Goal: Task Accomplishment & Management: Use online tool/utility

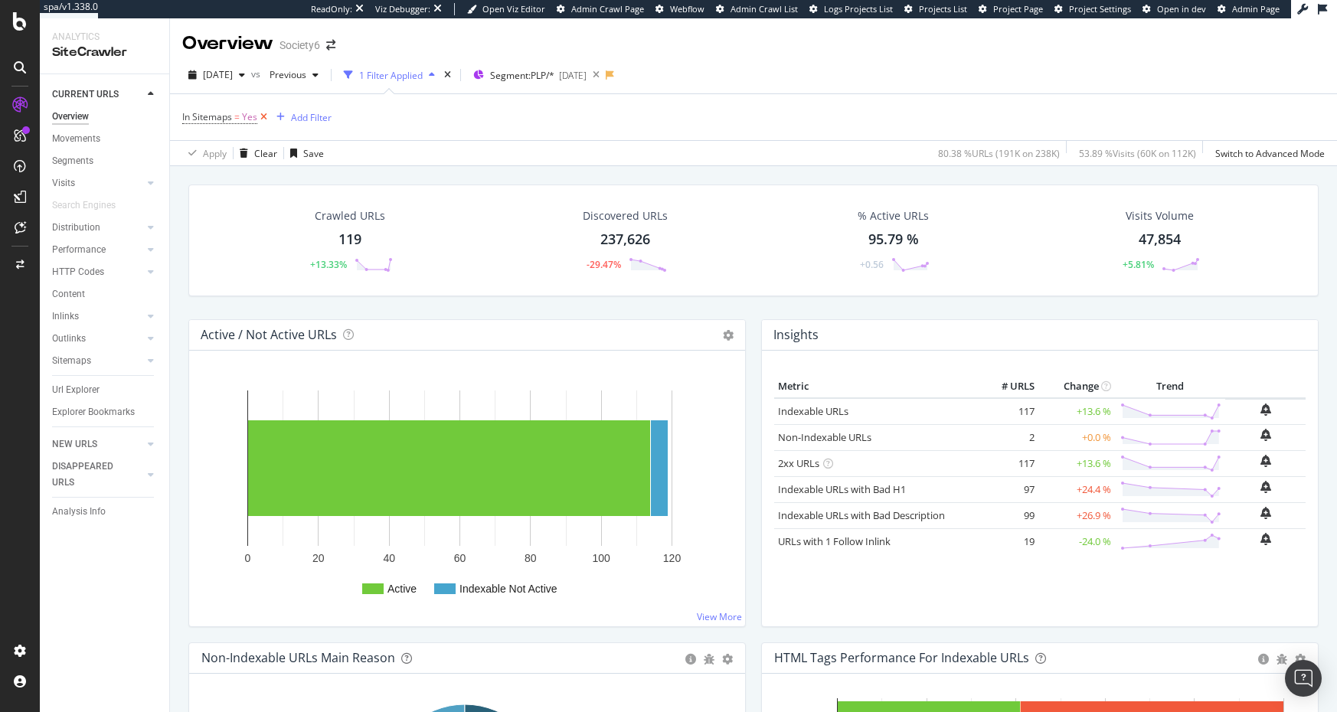
click at [263, 117] on icon at bounding box center [263, 116] width 13 height 15
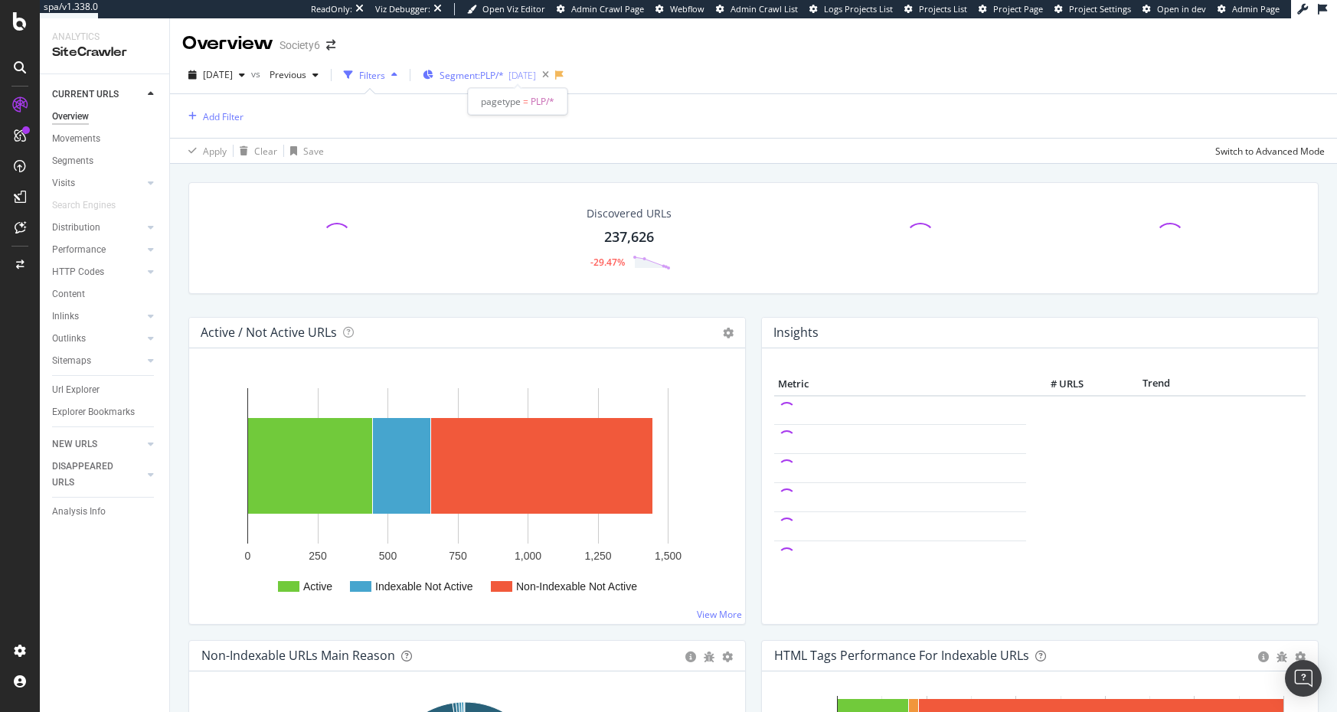
click at [498, 77] on span "Segment: PLP/*" at bounding box center [471, 75] width 64 height 13
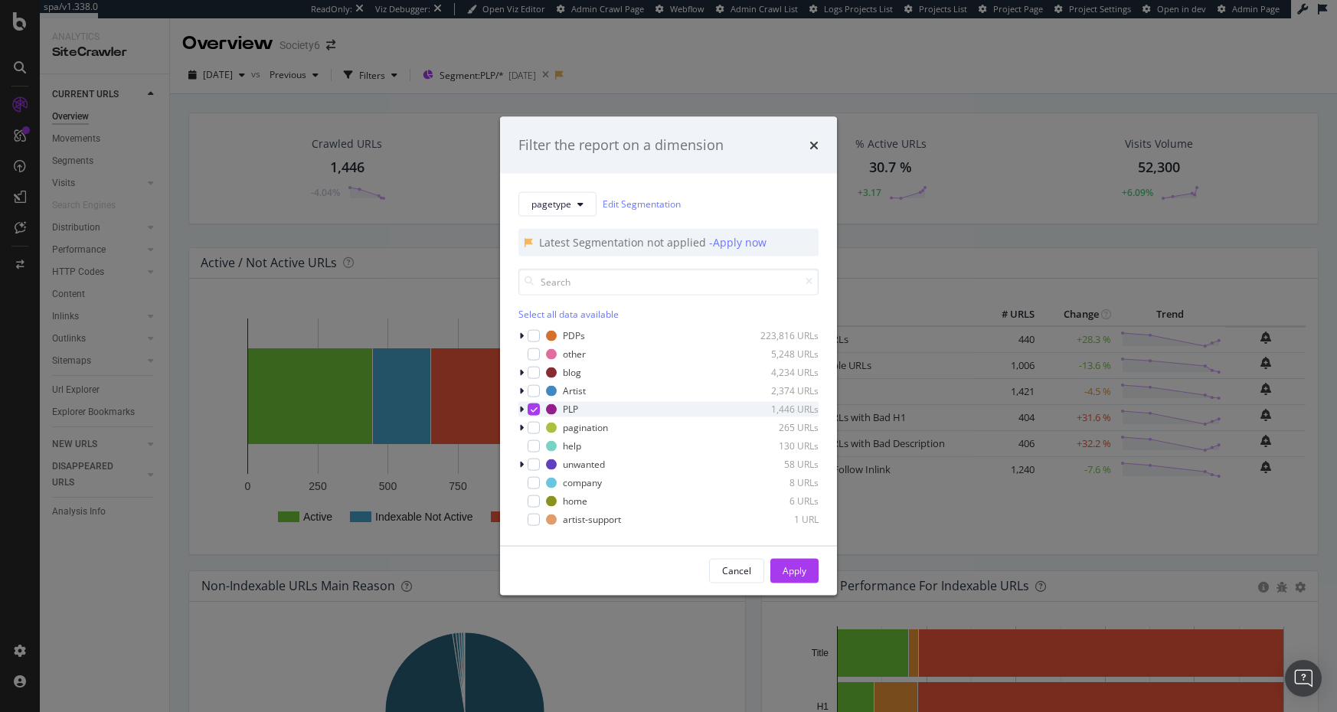
click at [531, 409] on icon "modal" at bounding box center [534, 409] width 7 height 8
click at [789, 570] on div "Apply" at bounding box center [794, 570] width 24 height 13
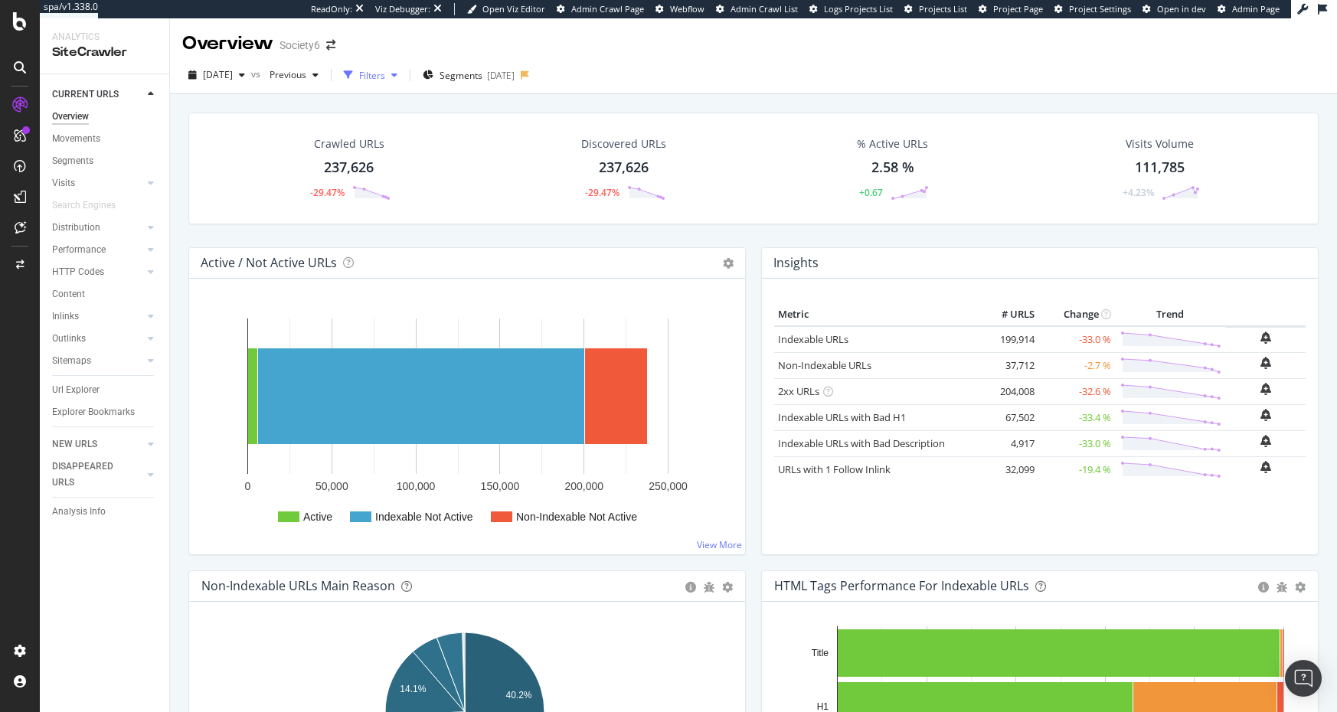
click at [397, 76] on icon "button" at bounding box center [394, 74] width 6 height 9
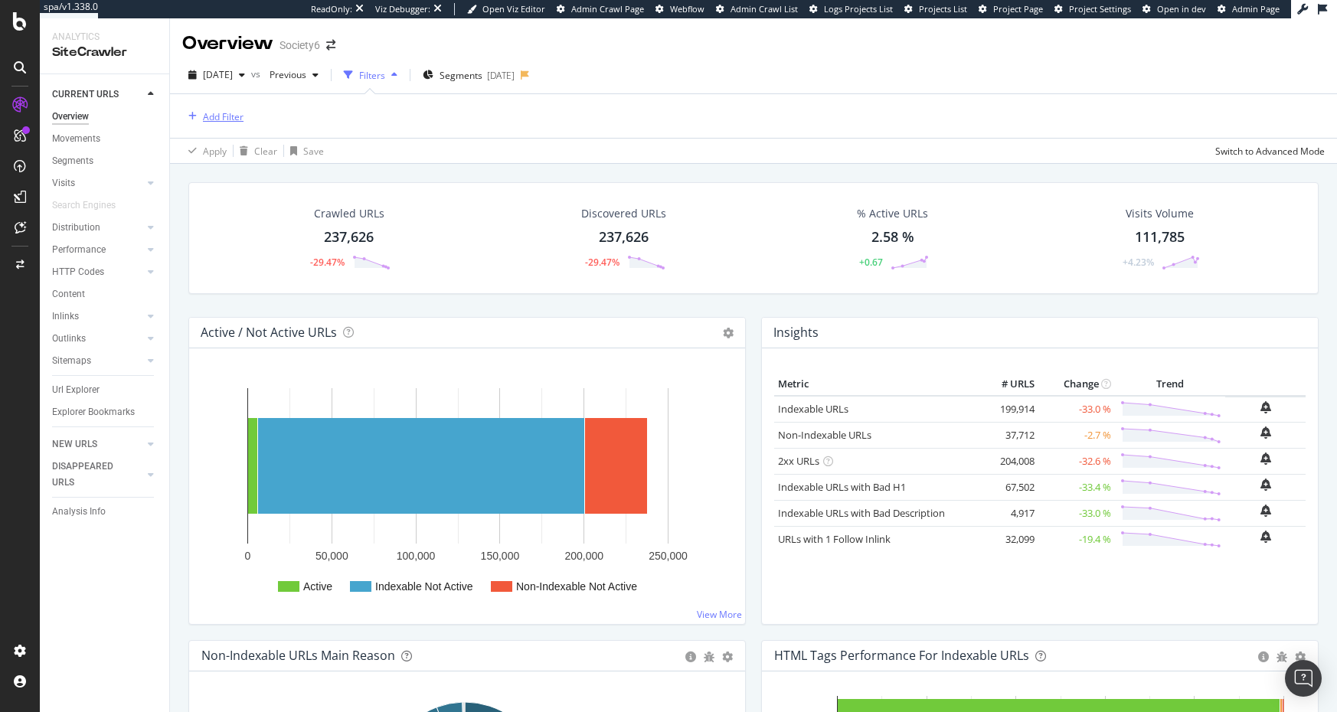
click at [223, 118] on div "Add Filter" at bounding box center [223, 116] width 41 height 13
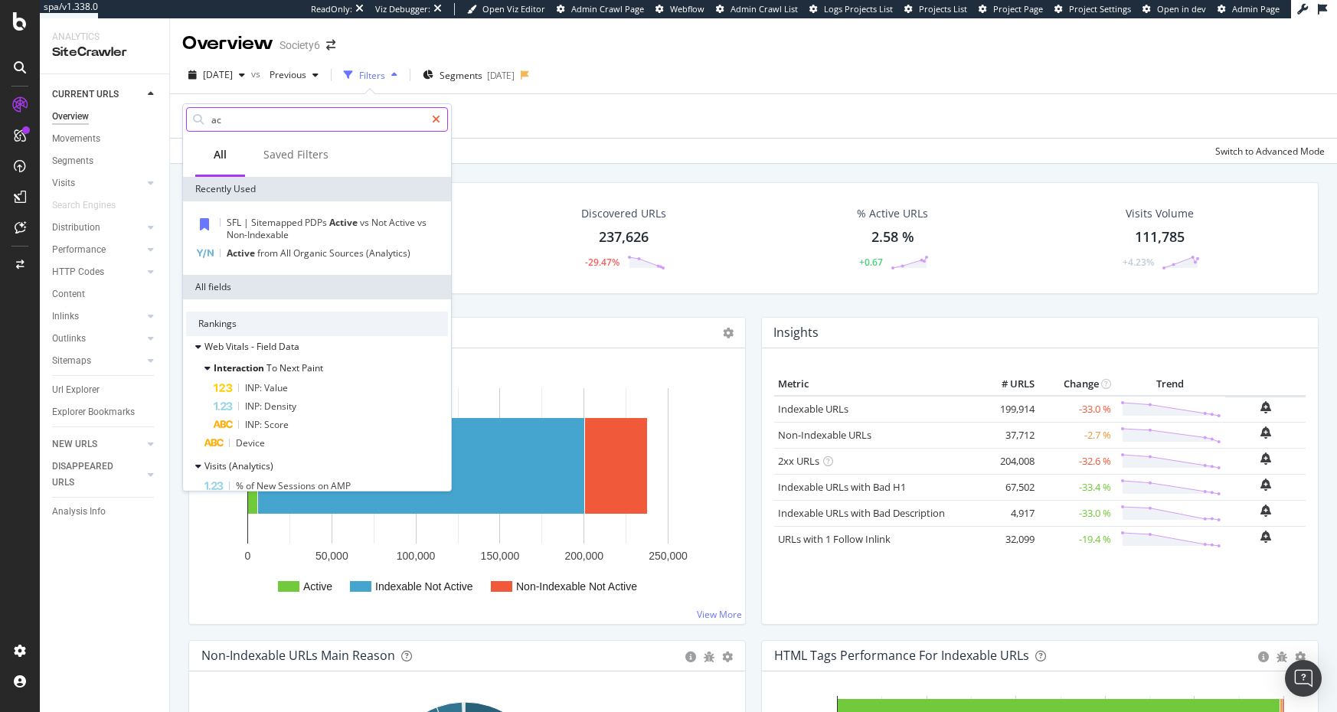
type input "ac"
click at [433, 116] on icon at bounding box center [436, 119] width 8 height 11
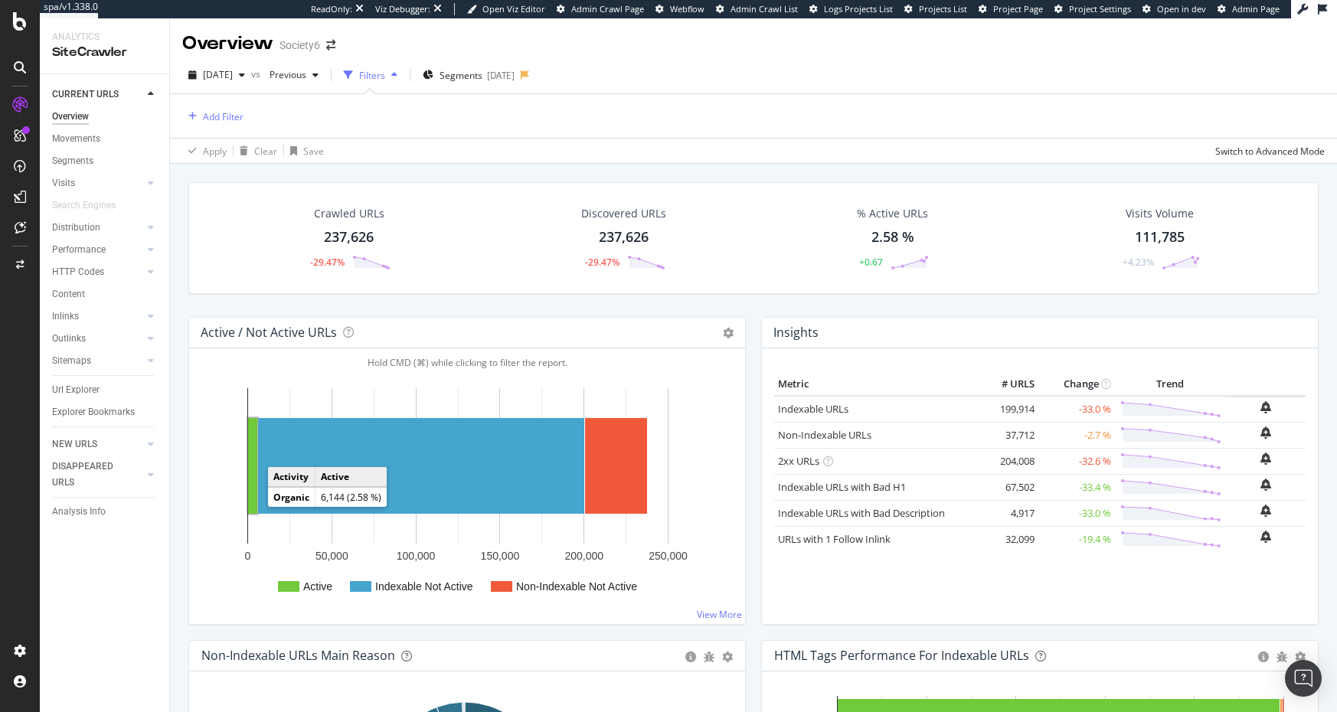
click at [255, 503] on rect "A chart." at bounding box center [252, 466] width 9 height 96
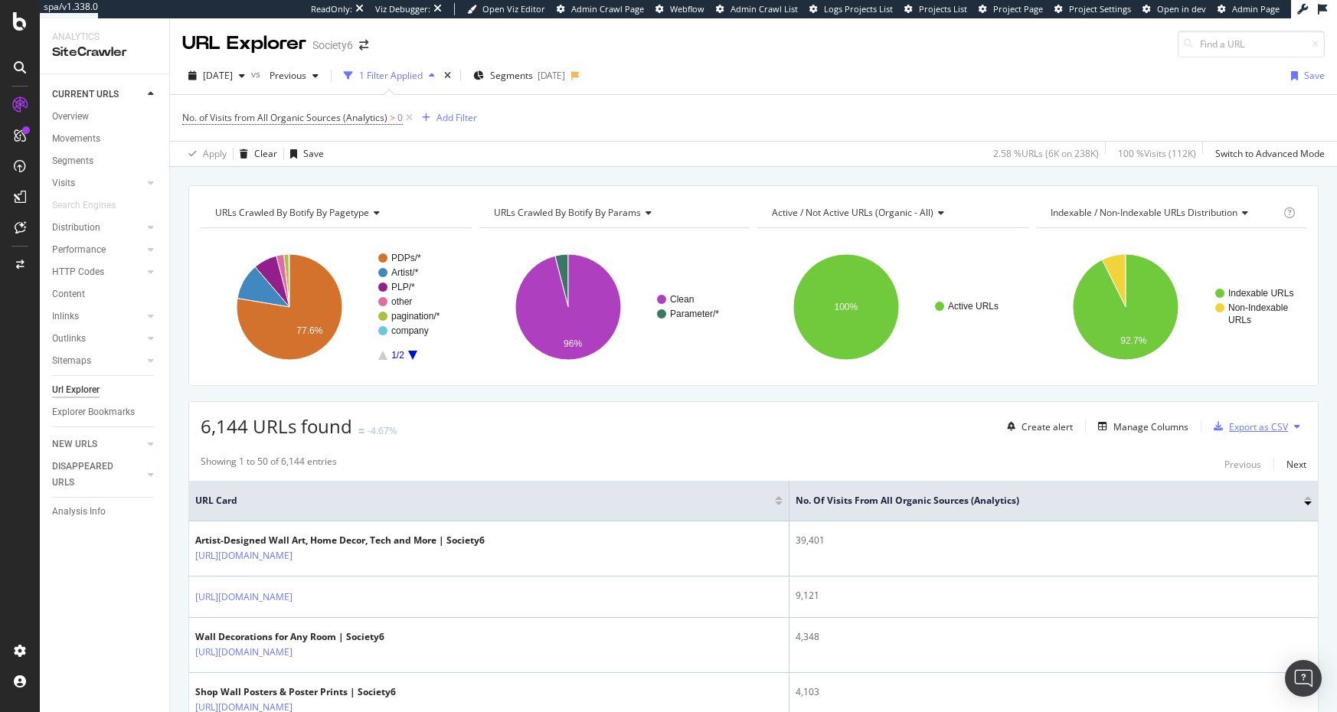
click at [1237, 425] on div "Export as CSV" at bounding box center [1258, 426] width 59 height 13
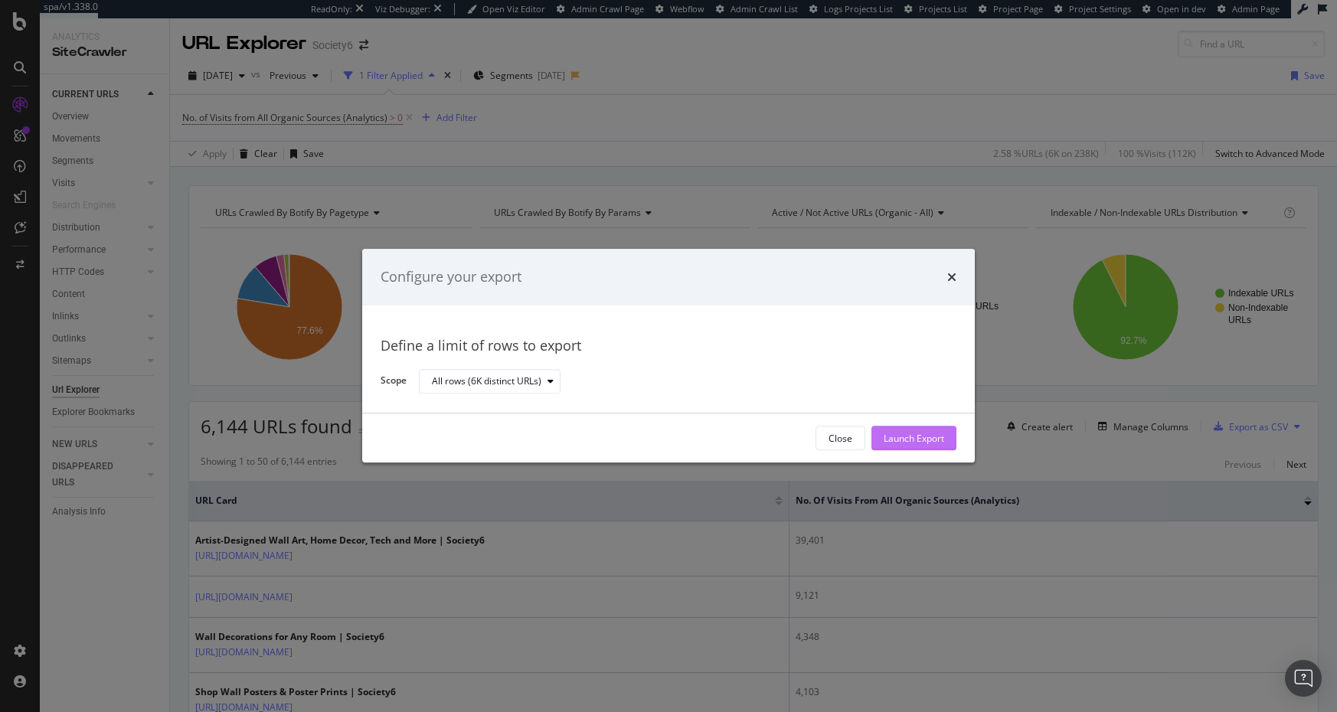
click at [899, 439] on div "Launch Export" at bounding box center [914, 438] width 60 height 13
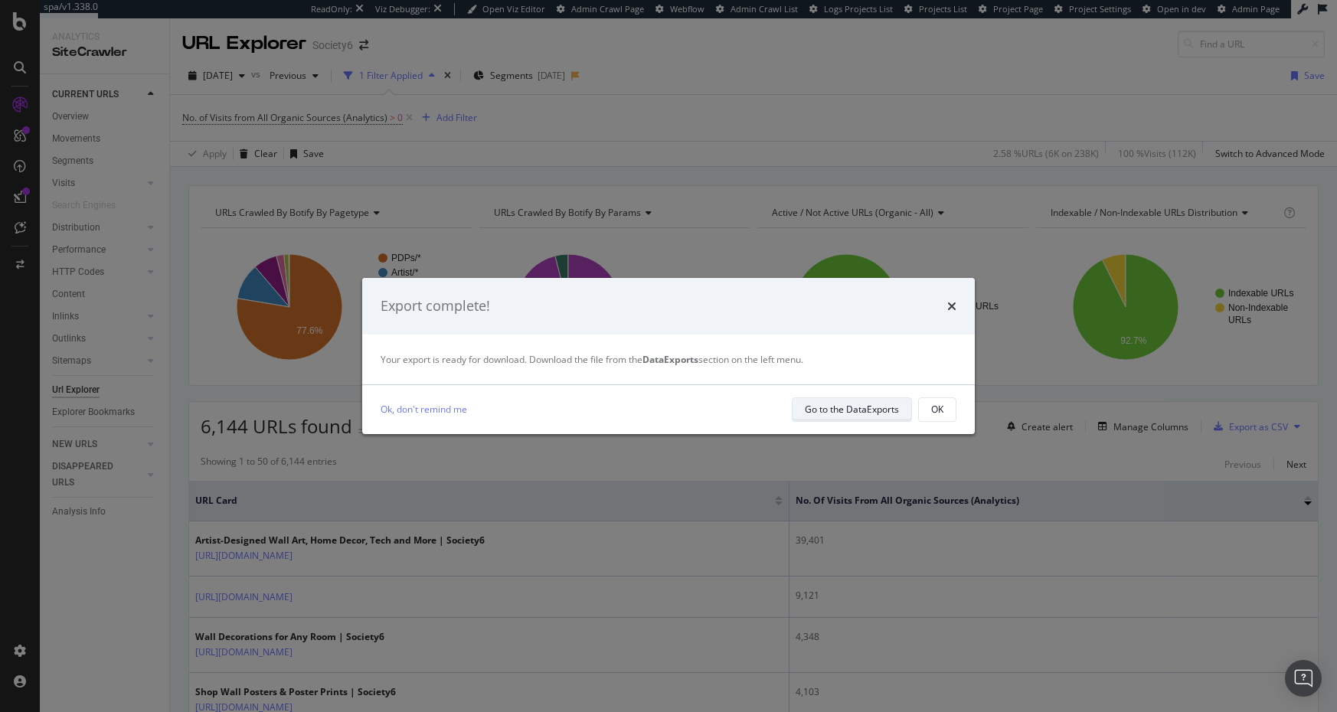
click at [844, 410] on div "Go to the DataExports" at bounding box center [852, 409] width 94 height 13
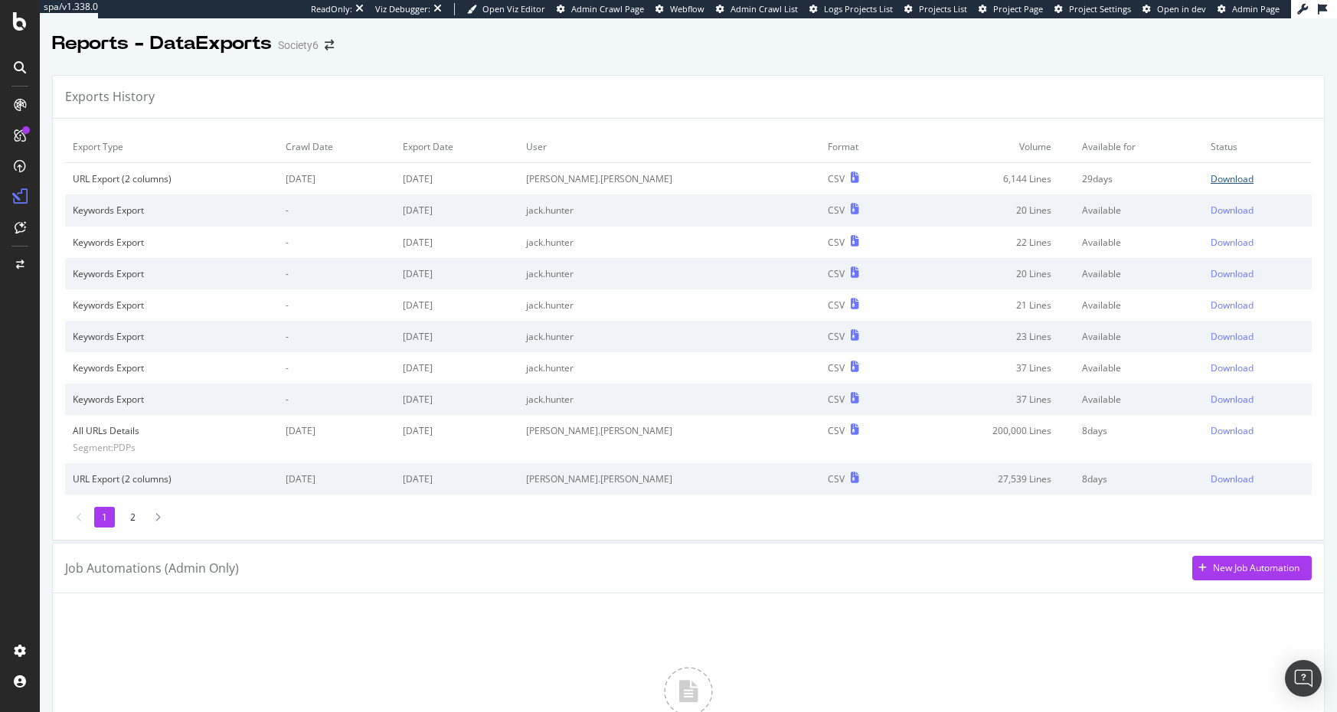
click at [1210, 179] on div "Download" at bounding box center [1231, 178] width 43 height 13
click at [86, 171] on div "ActionBoard" at bounding box center [87, 172] width 60 height 15
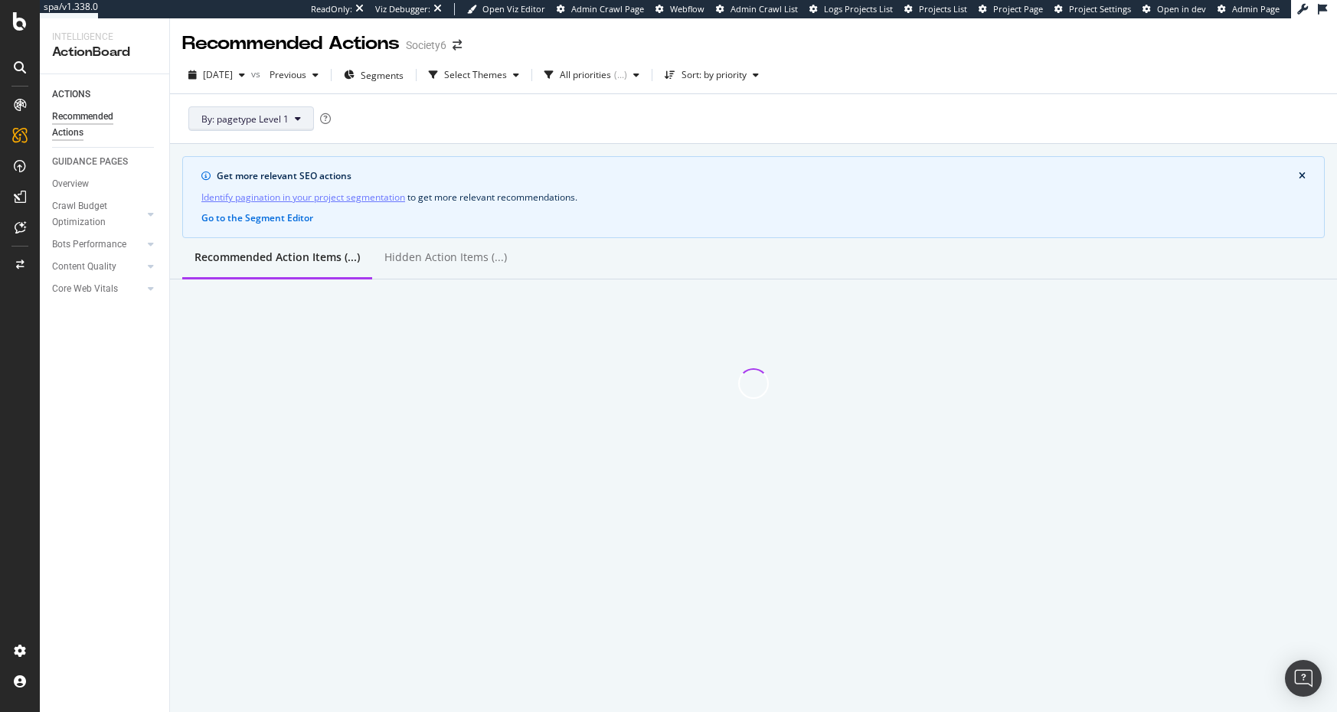
click at [296, 120] on icon at bounding box center [298, 118] width 6 height 9
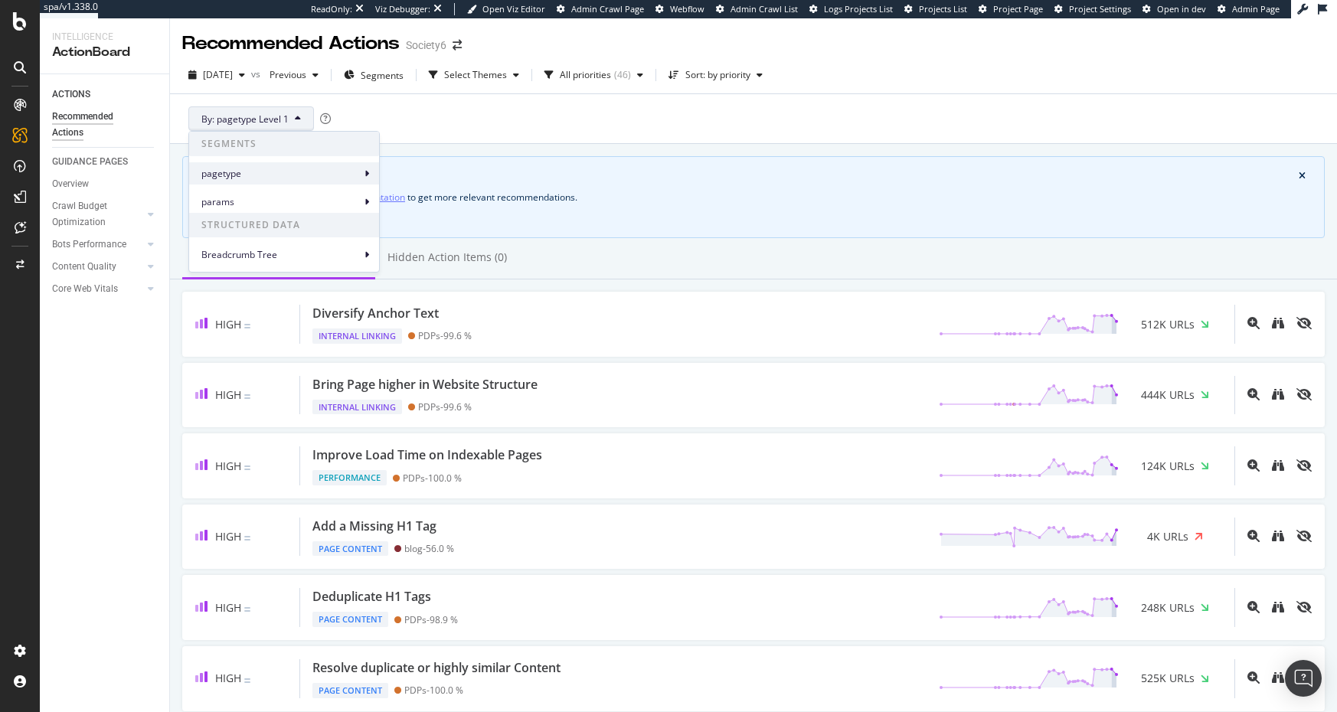
click at [225, 174] on span "pagetype" at bounding box center [280, 174] width 159 height 14
click at [231, 175] on span "pagetype" at bounding box center [280, 174] width 159 height 14
click at [226, 142] on span "SEGMENTS" at bounding box center [284, 144] width 190 height 25
click at [295, 116] on icon at bounding box center [298, 118] width 6 height 9
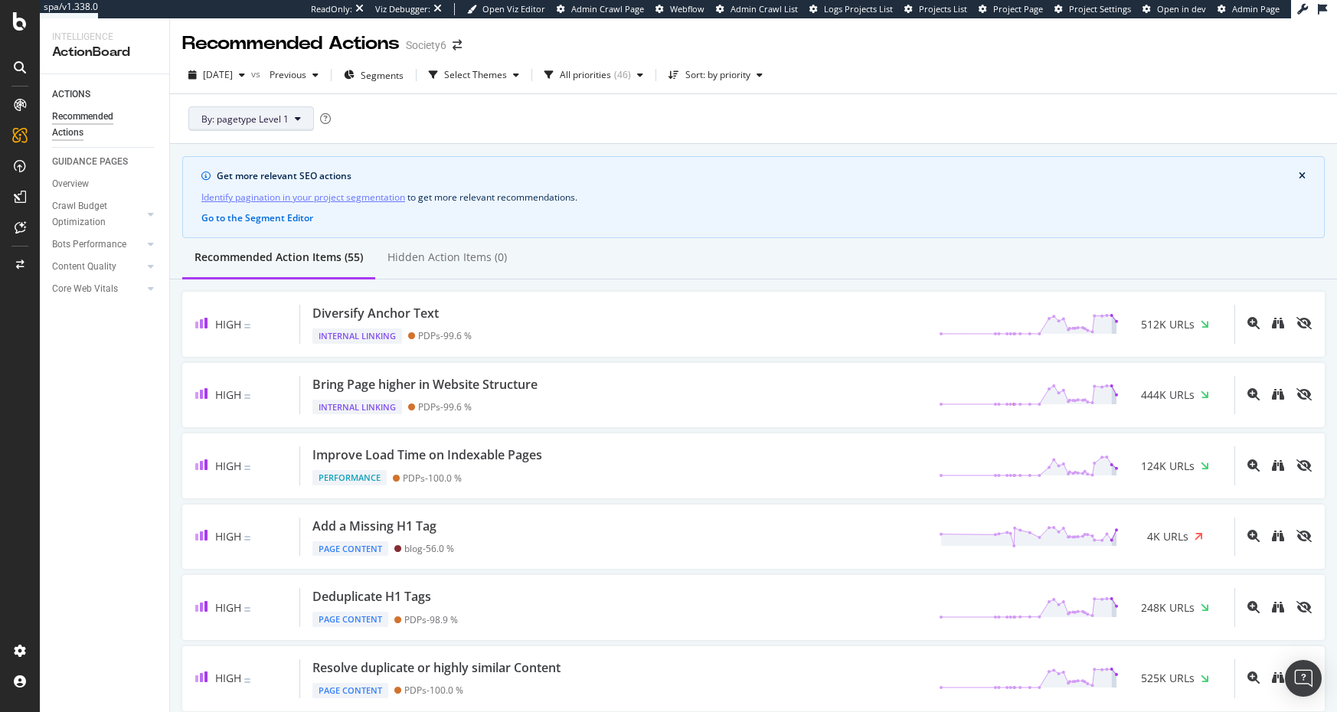
click at [295, 116] on icon at bounding box center [298, 118] width 6 height 9
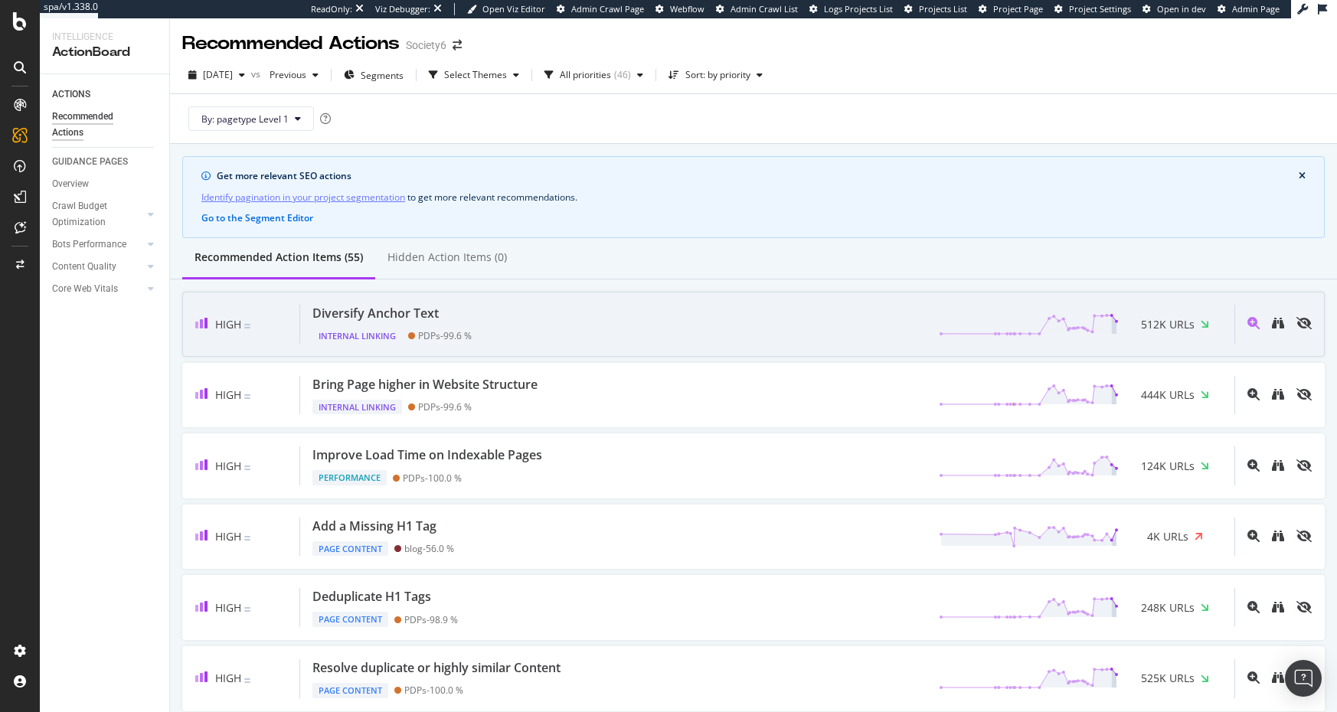
click at [426, 334] on div "PDPs - 99.6 %" at bounding box center [445, 335] width 54 height 11
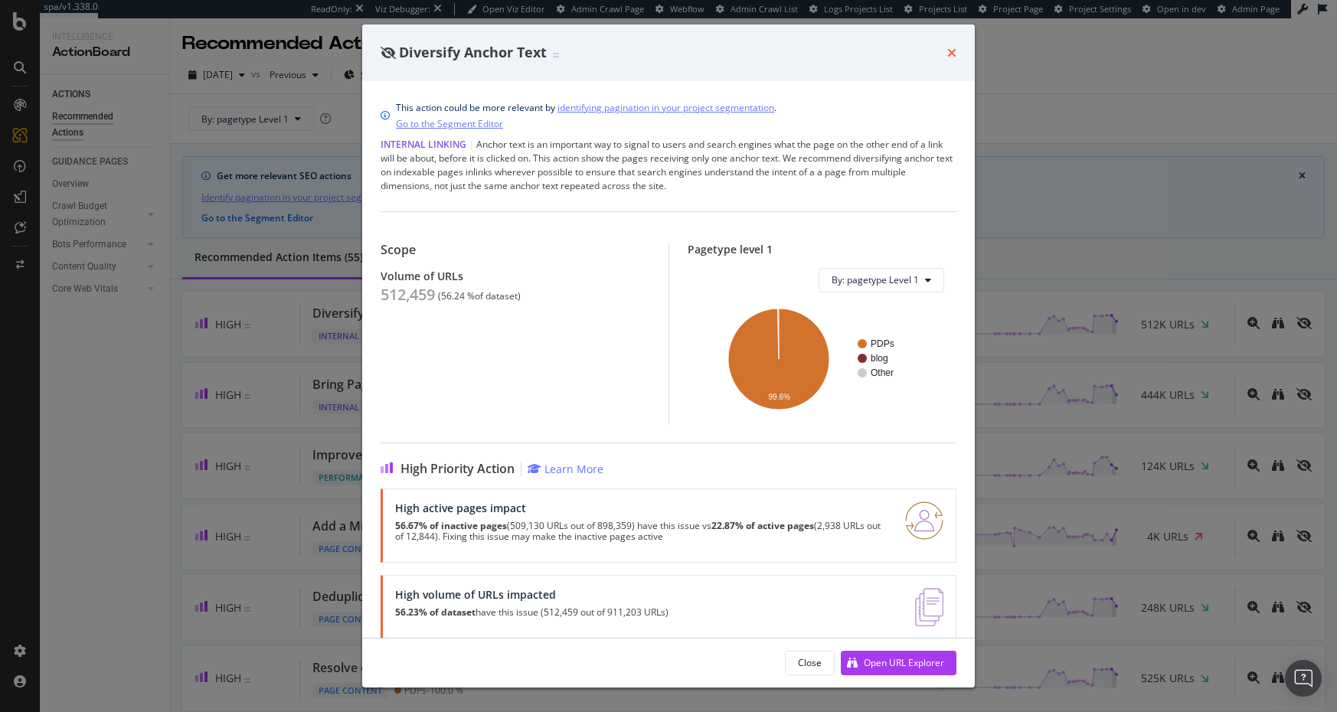
click at [952, 52] on icon "times" at bounding box center [951, 53] width 9 height 12
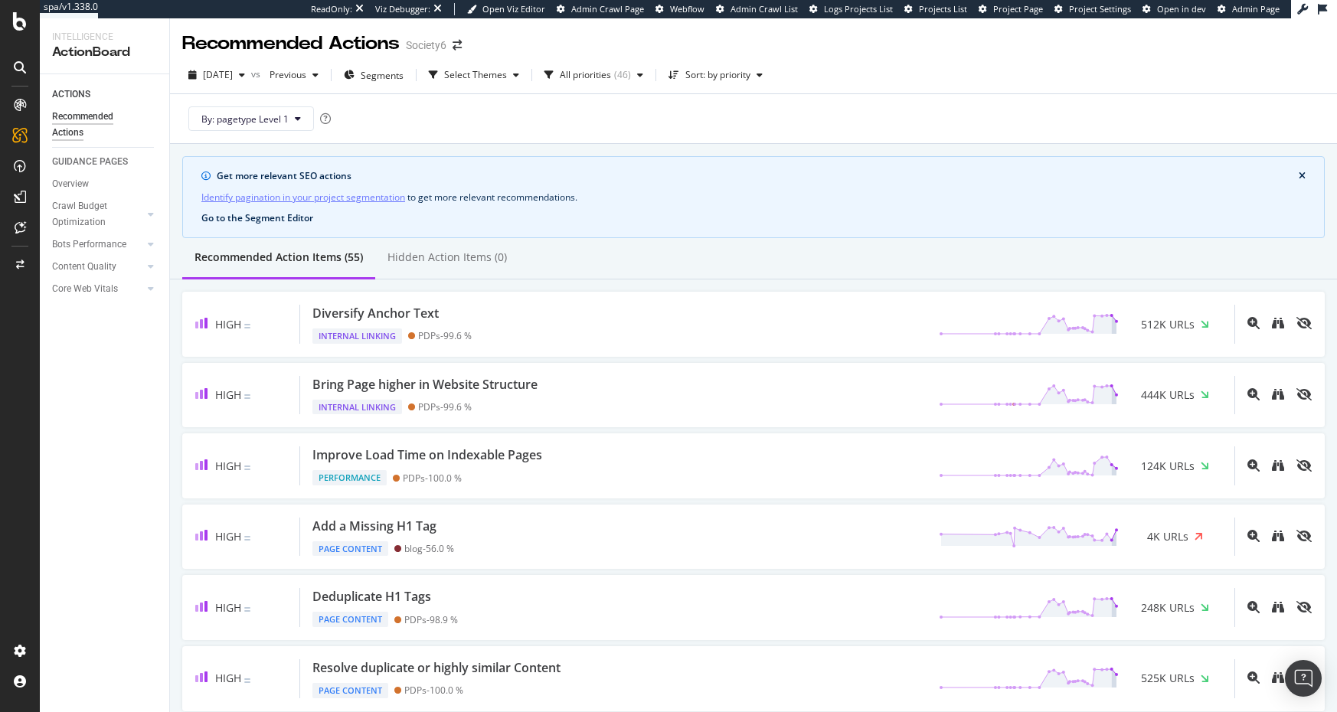
click at [256, 218] on button "Go to the Segment Editor" at bounding box center [257, 218] width 112 height 14
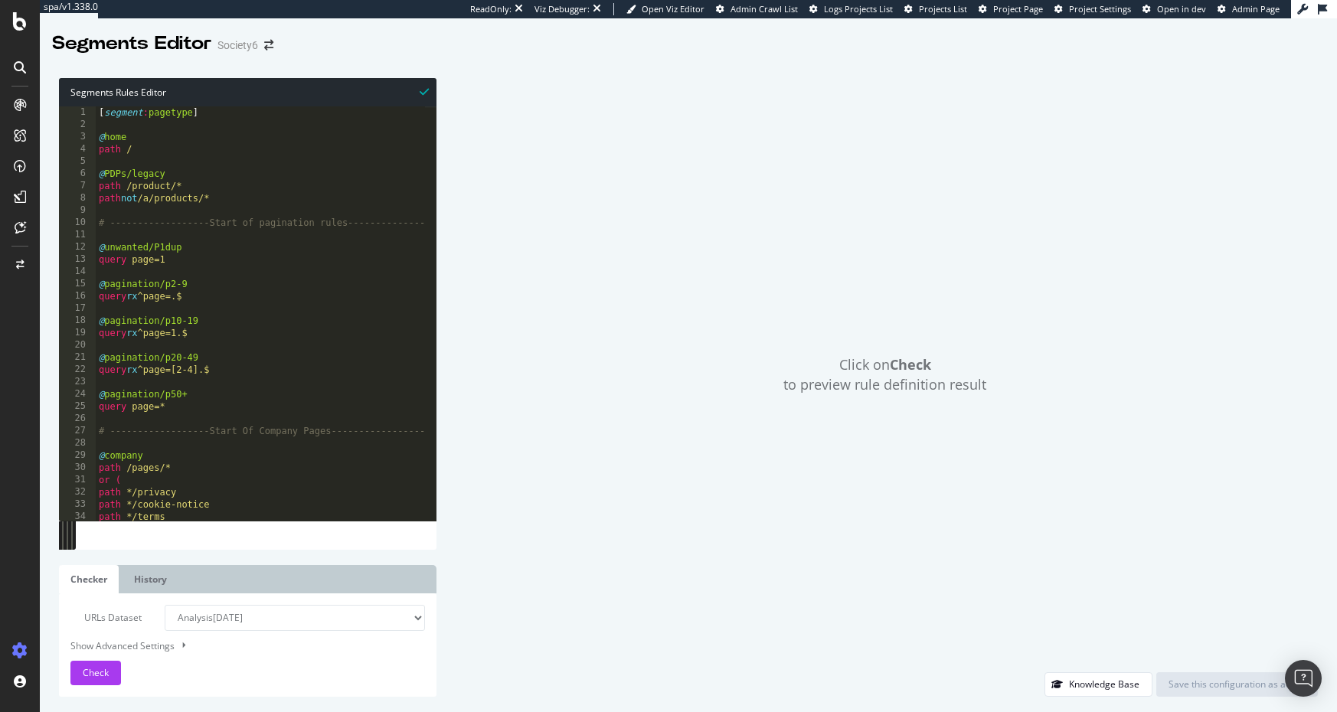
click at [510, 234] on div "Click on Check to preview rule definition result" at bounding box center [885, 375] width 866 height 594
click at [515, 134] on div "Click on Check to preview rule definition result" at bounding box center [885, 375] width 866 height 594
click at [712, 166] on div "Click on Check to preview rule definition result" at bounding box center [885, 375] width 866 height 594
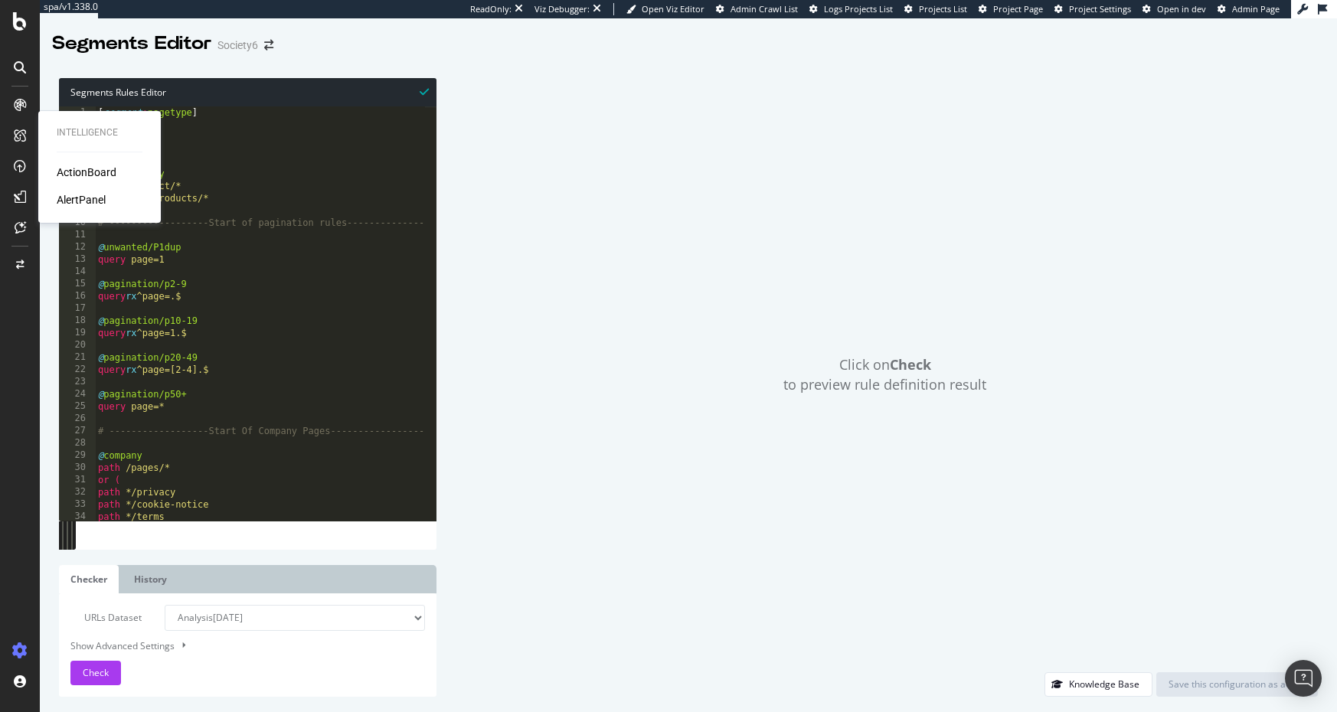
click at [97, 168] on div "ActionBoard" at bounding box center [87, 172] width 60 height 15
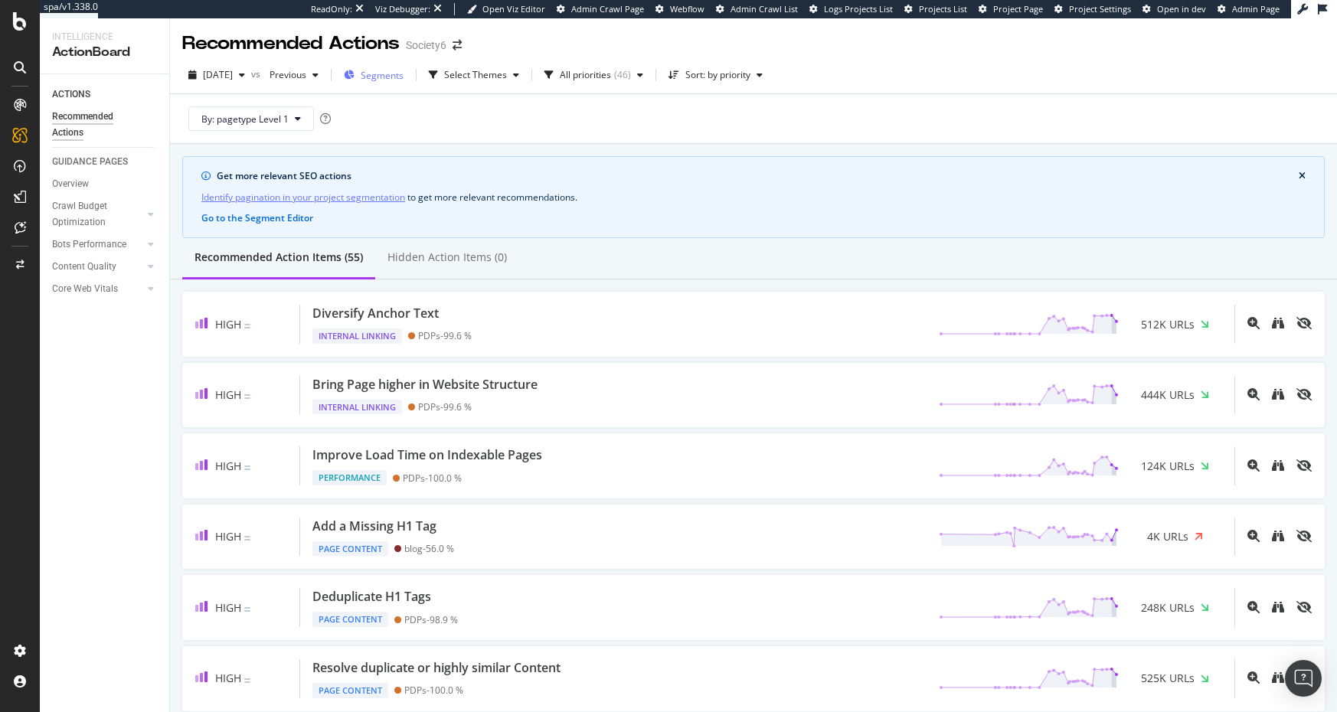
click at [403, 73] on span "Segments" at bounding box center [382, 75] width 43 height 13
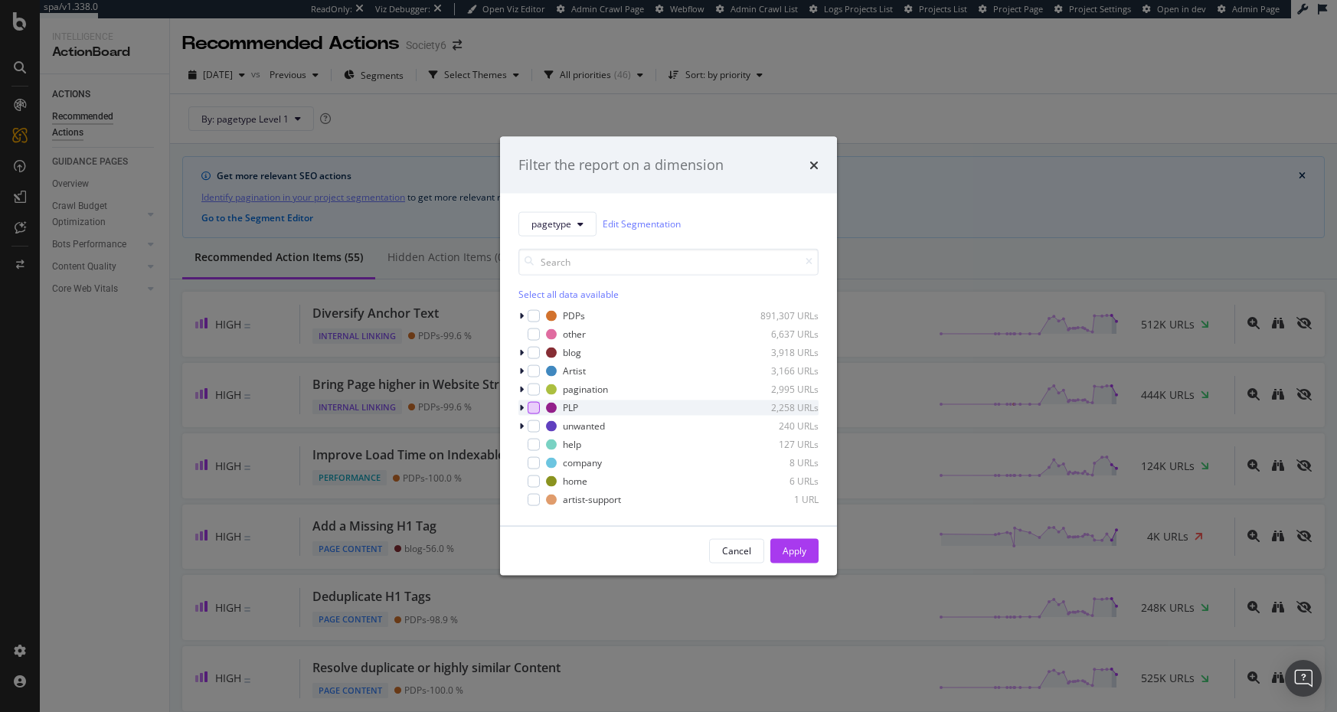
click at [535, 405] on div "modal" at bounding box center [534, 407] width 12 height 12
click at [799, 546] on div "Apply" at bounding box center [794, 550] width 24 height 13
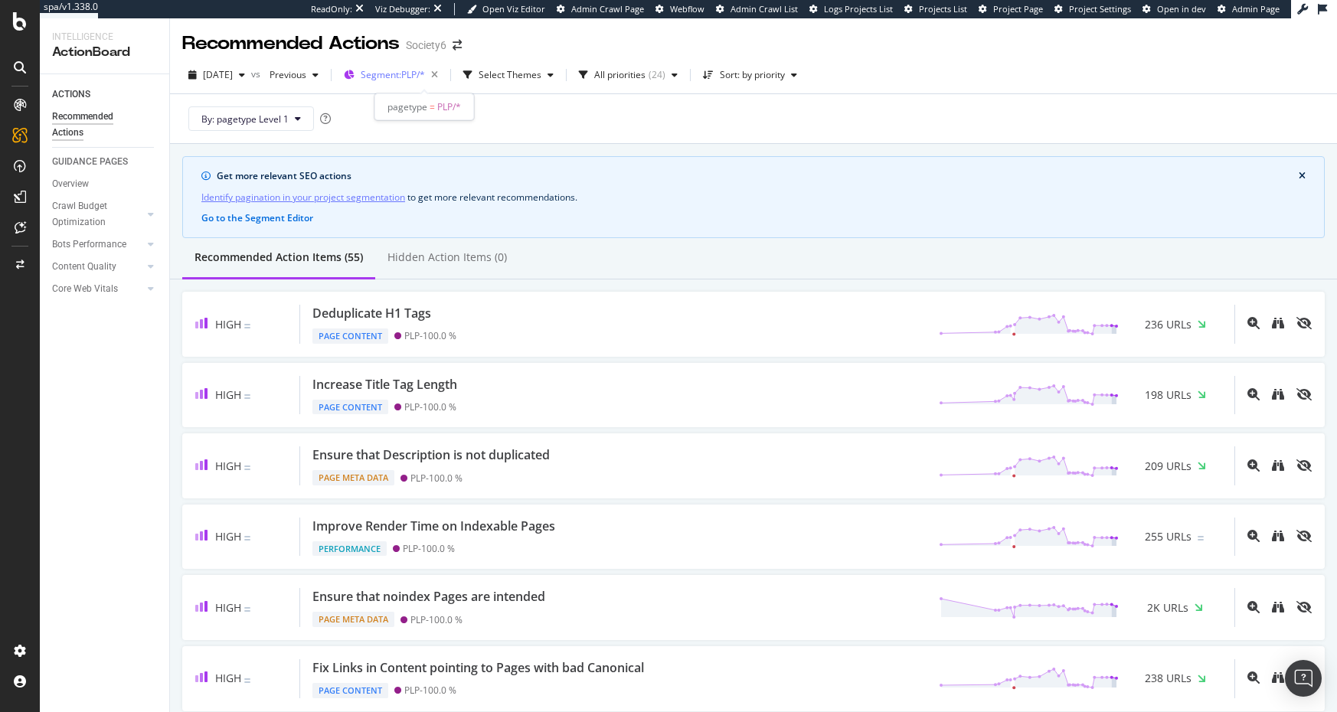
click at [416, 72] on span "Segment: PLP/*" at bounding box center [393, 74] width 64 height 13
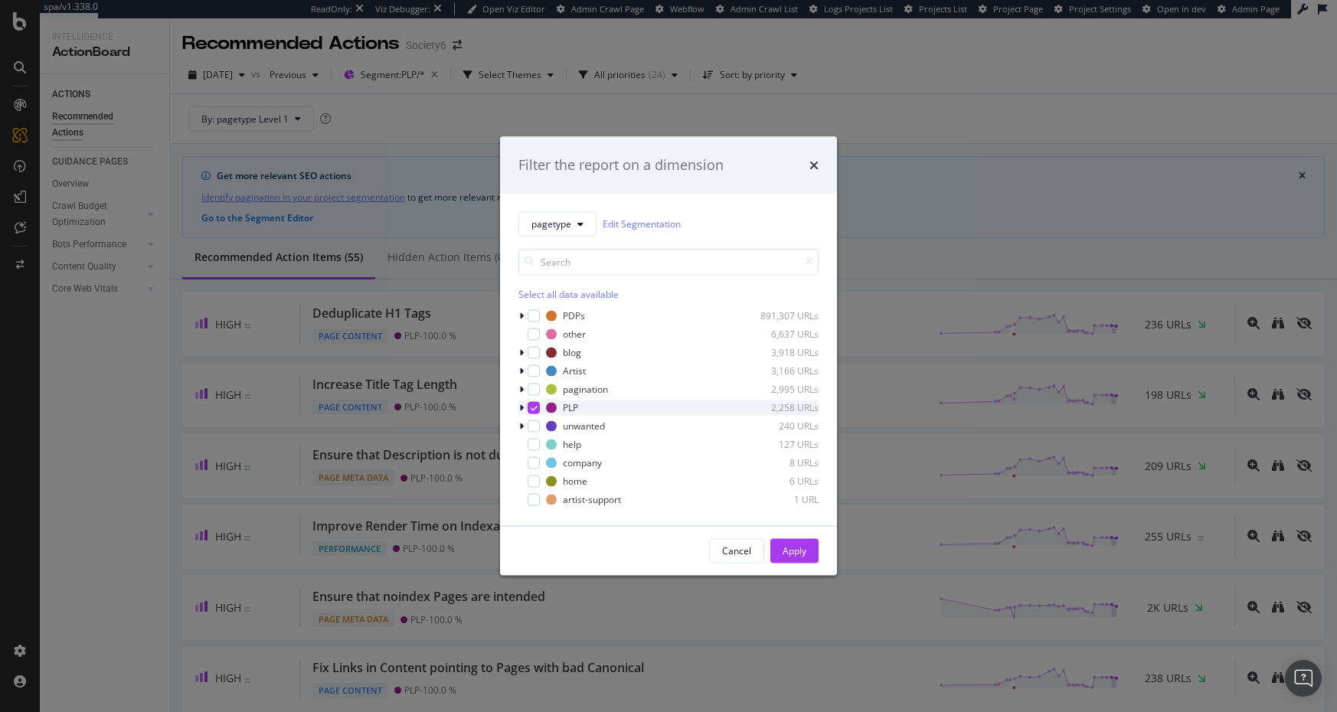
click at [534, 407] on icon "modal" at bounding box center [534, 407] width 7 height 8
click at [534, 317] on div "modal" at bounding box center [534, 315] width 12 height 12
click at [793, 550] on div "Apply" at bounding box center [794, 550] width 24 height 13
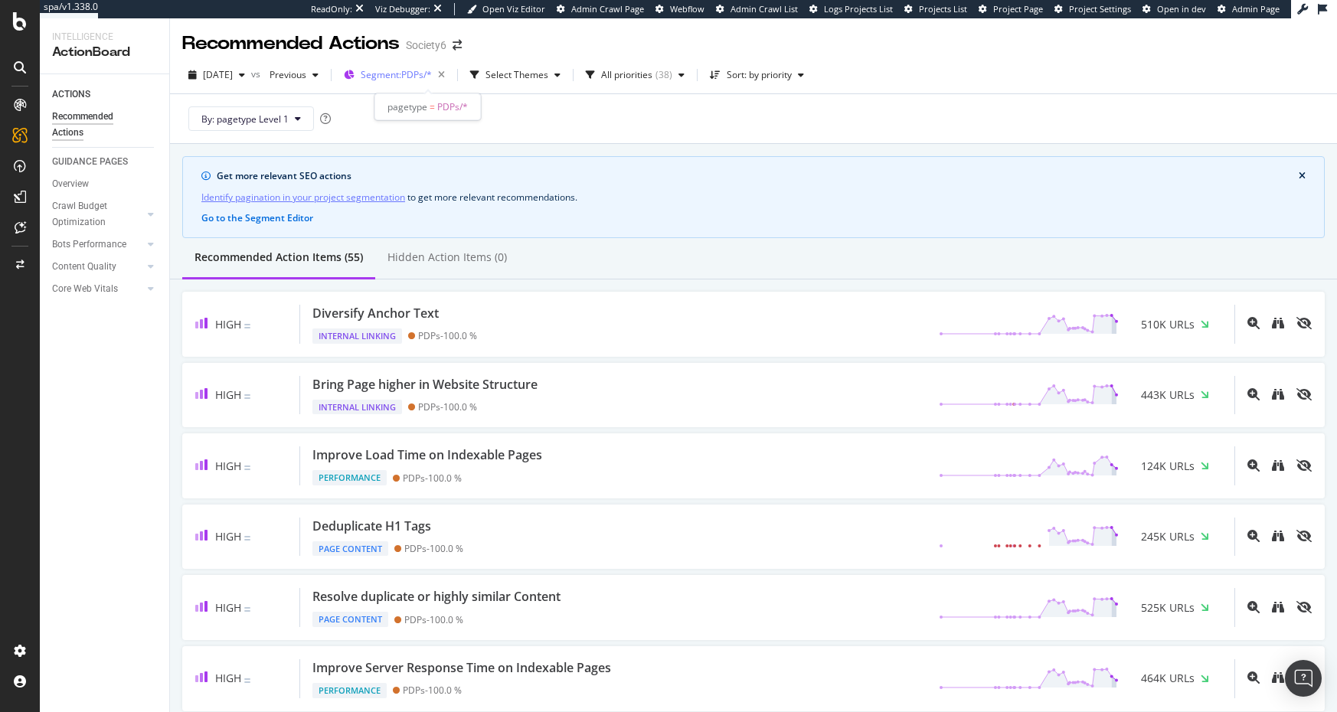
click at [432, 73] on span "Segment: PDPs/*" at bounding box center [396, 74] width 71 height 13
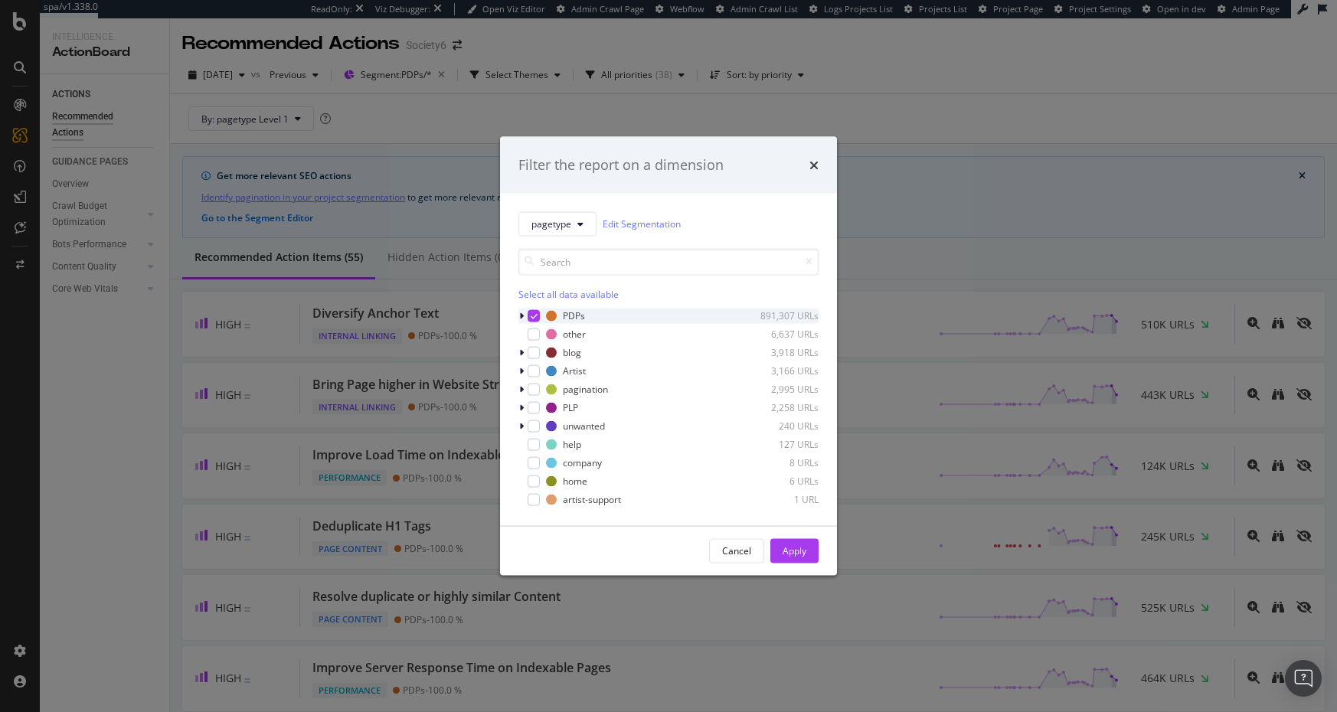
click at [535, 314] on icon "modal" at bounding box center [534, 316] width 7 height 8
click at [536, 406] on div "modal" at bounding box center [534, 407] width 12 height 12
click at [797, 550] on div "Apply" at bounding box center [794, 550] width 24 height 13
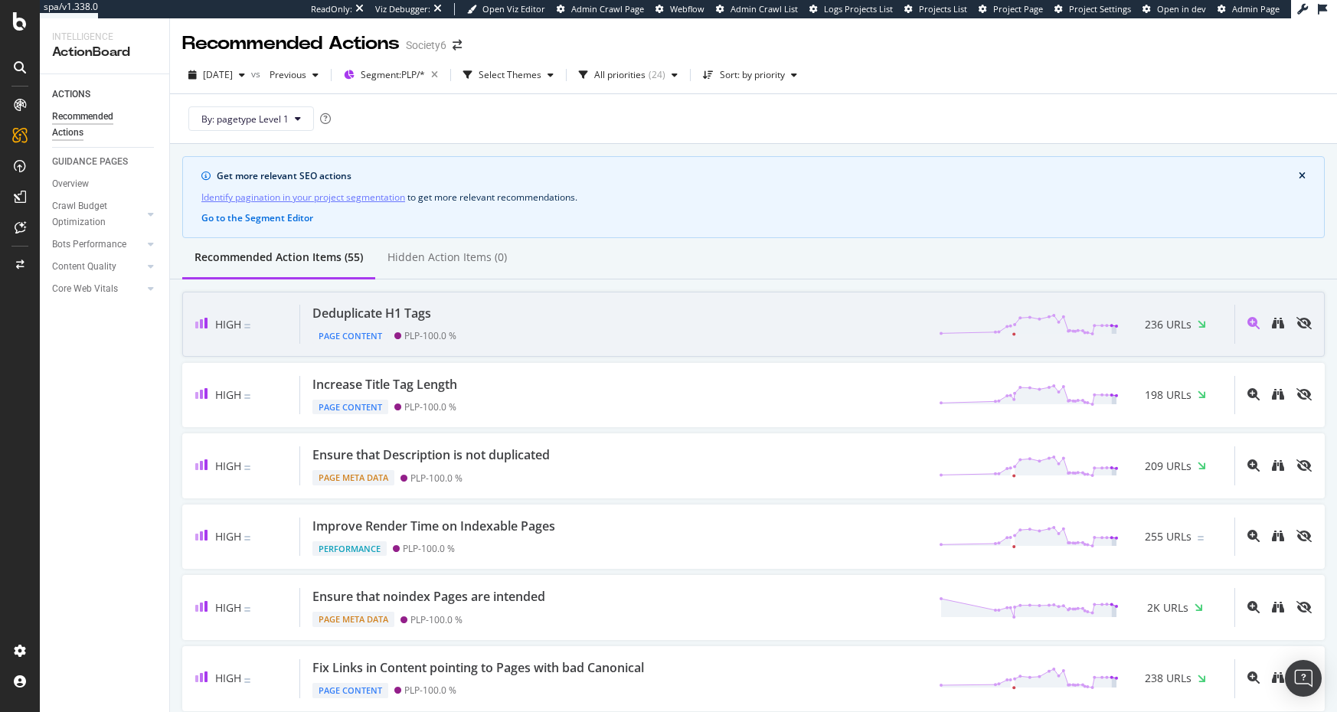
click at [348, 314] on div "Deduplicate H1 Tags" at bounding box center [371, 314] width 119 height 18
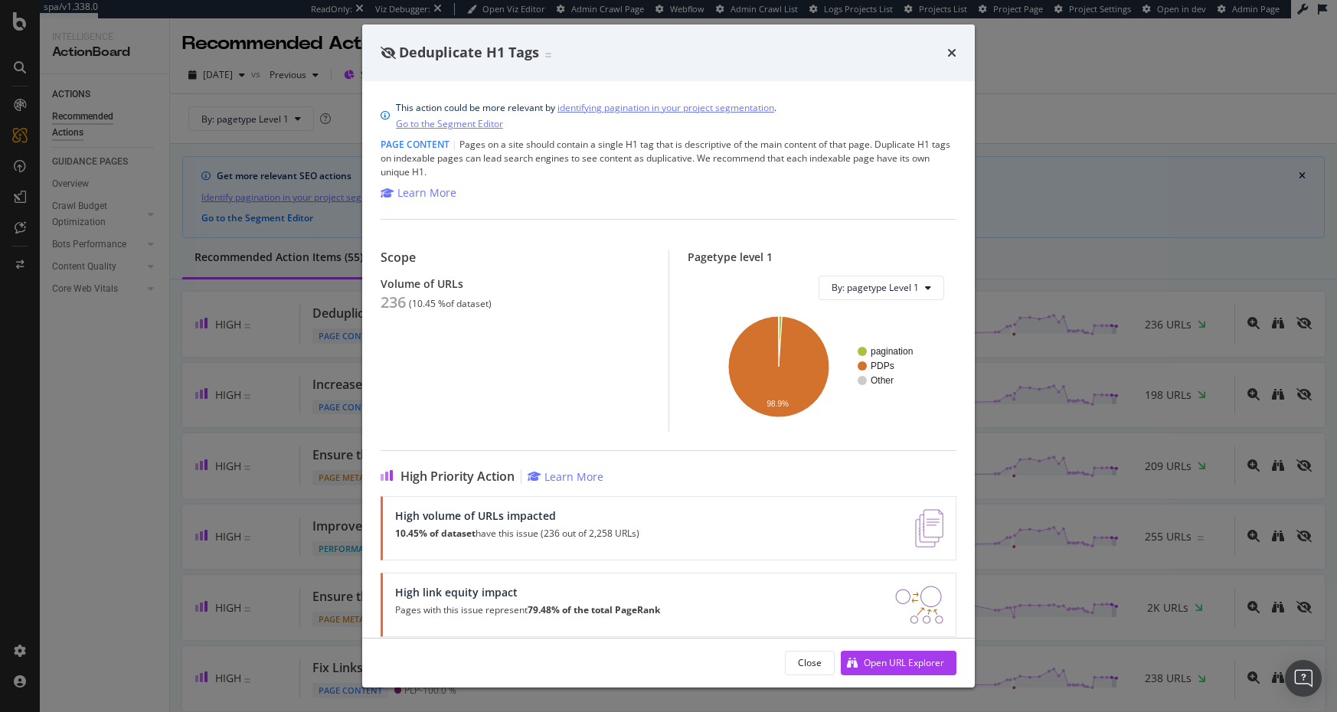
scroll to position [18, 0]
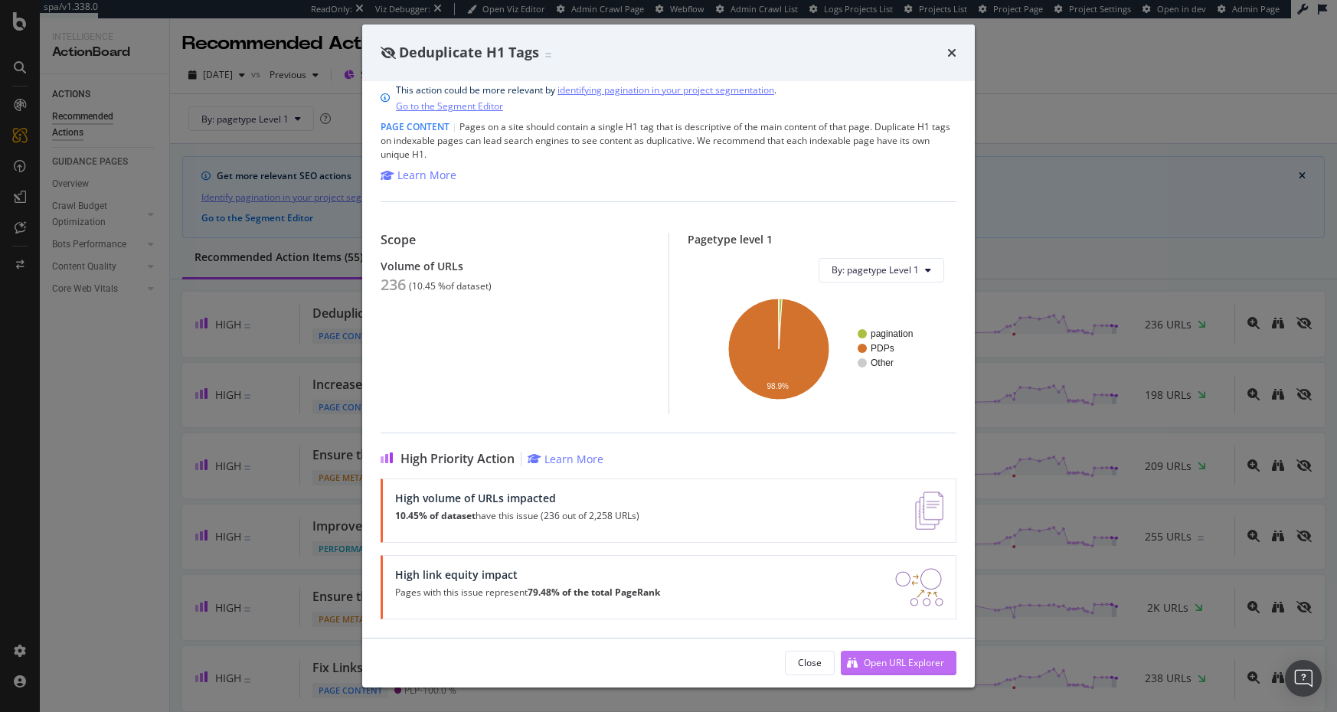
click at [888, 664] on div "Open URL Explorer" at bounding box center [904, 662] width 80 height 13
click at [420, 175] on div "Learn More" at bounding box center [426, 175] width 59 height 15
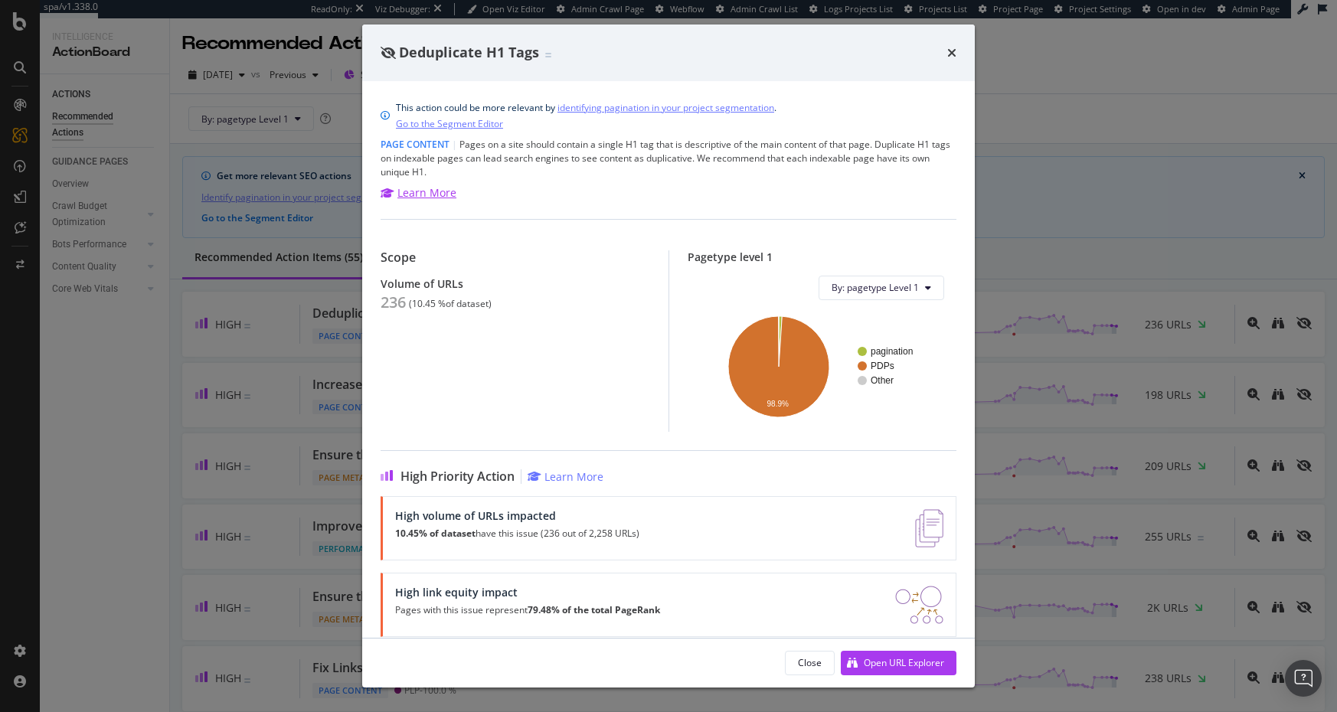
scroll to position [1, 0]
click at [1031, 120] on div "Deduplicate H1 Tags This action could be more relevant by identifying paginatio…" at bounding box center [668, 356] width 1337 height 712
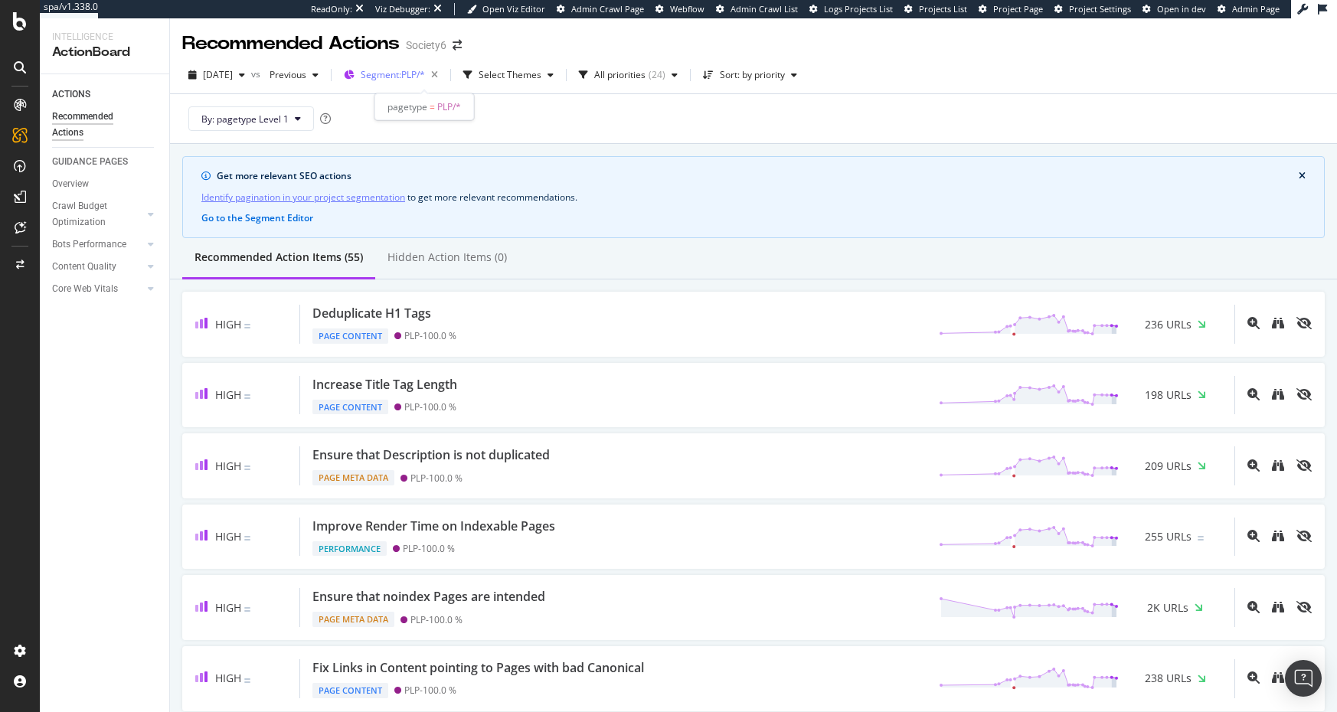
click at [425, 74] on span "Segment: PLP/*" at bounding box center [393, 74] width 64 height 13
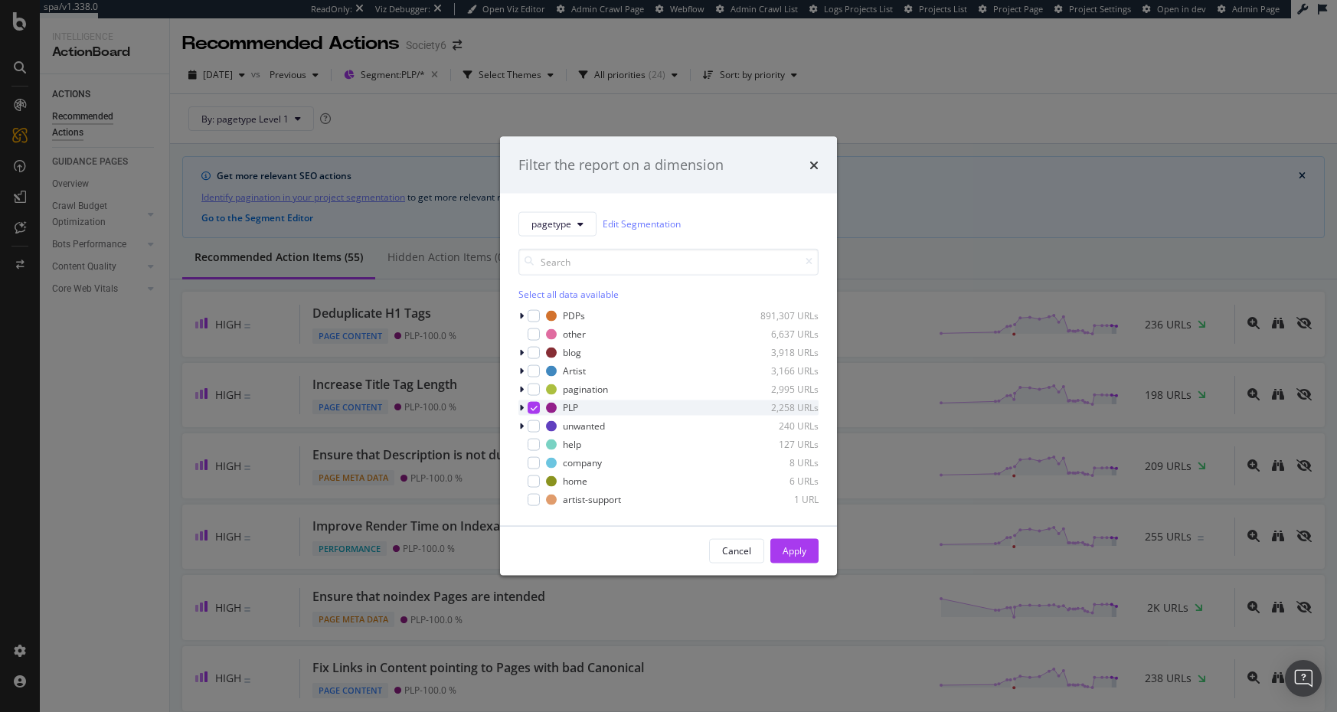
click at [524, 407] on div "modal" at bounding box center [522, 407] width 9 height 15
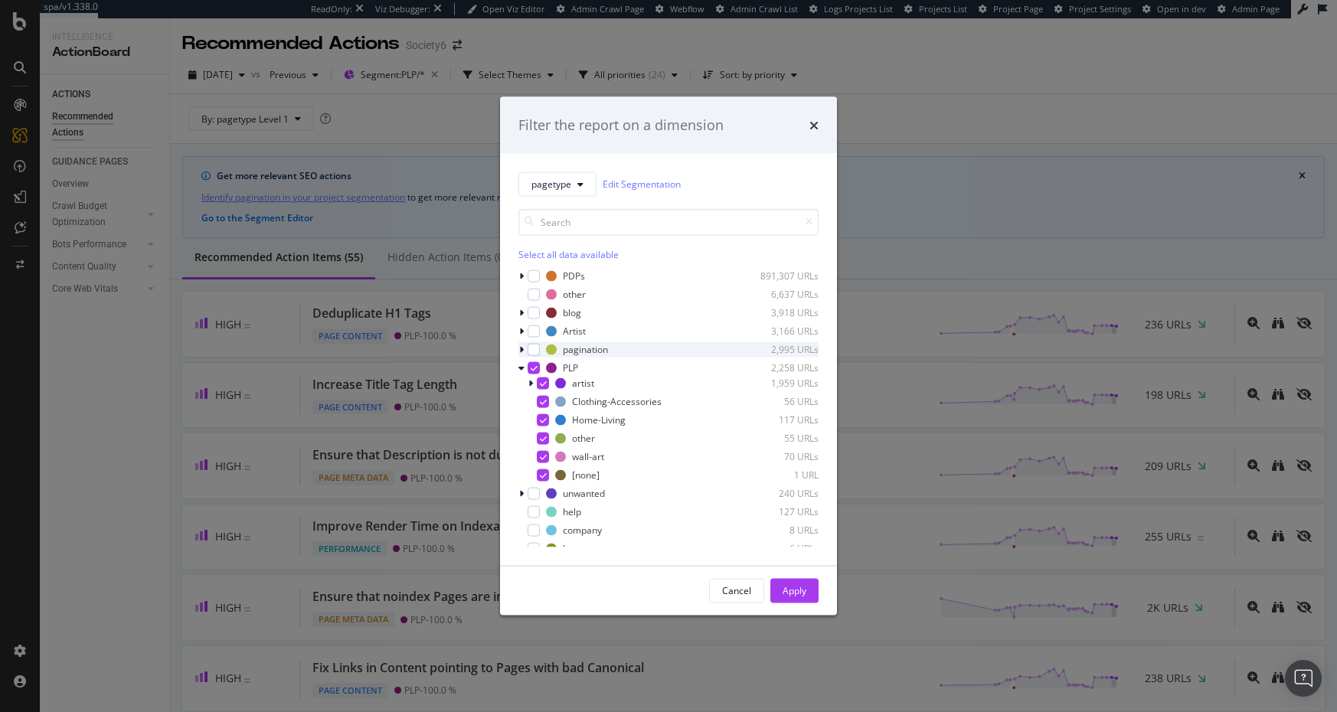
click at [523, 348] on icon "modal" at bounding box center [521, 349] width 5 height 9
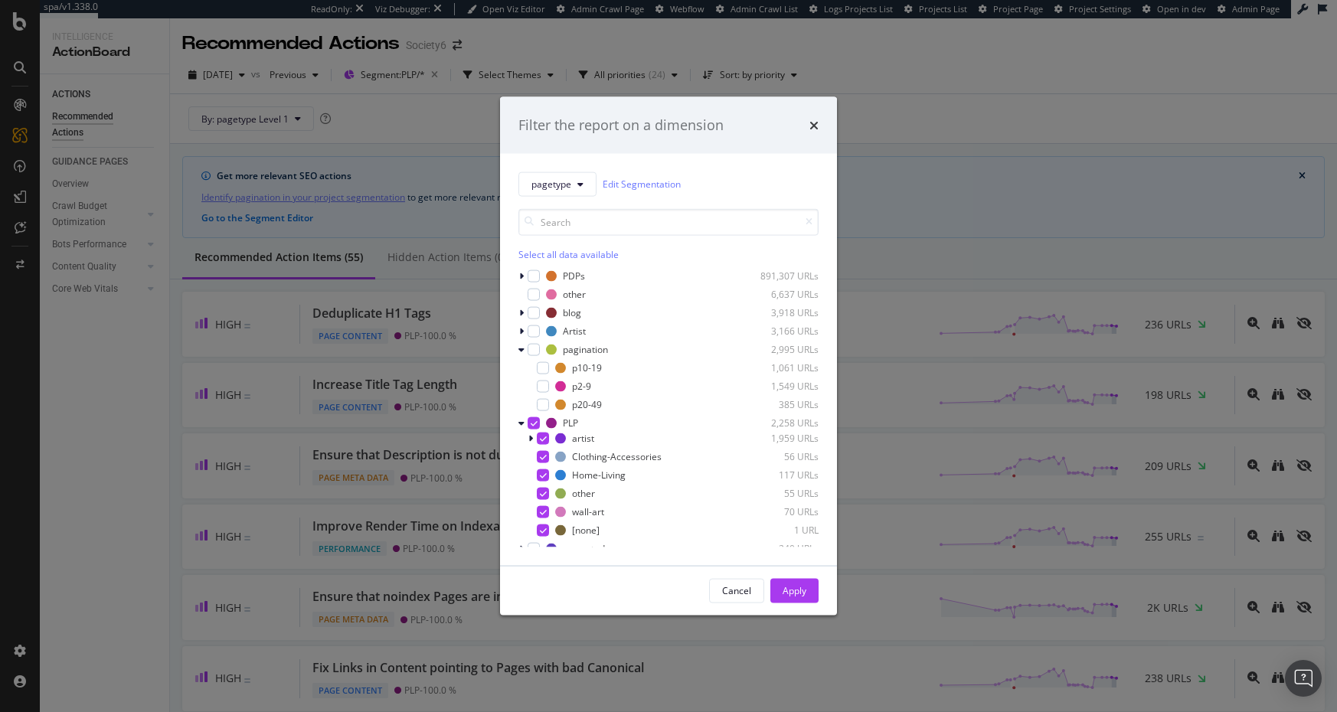
click at [351, 234] on div "Filter the report on a dimension pagetype Edit Segmentation Select all data ava…" at bounding box center [668, 356] width 1337 height 712
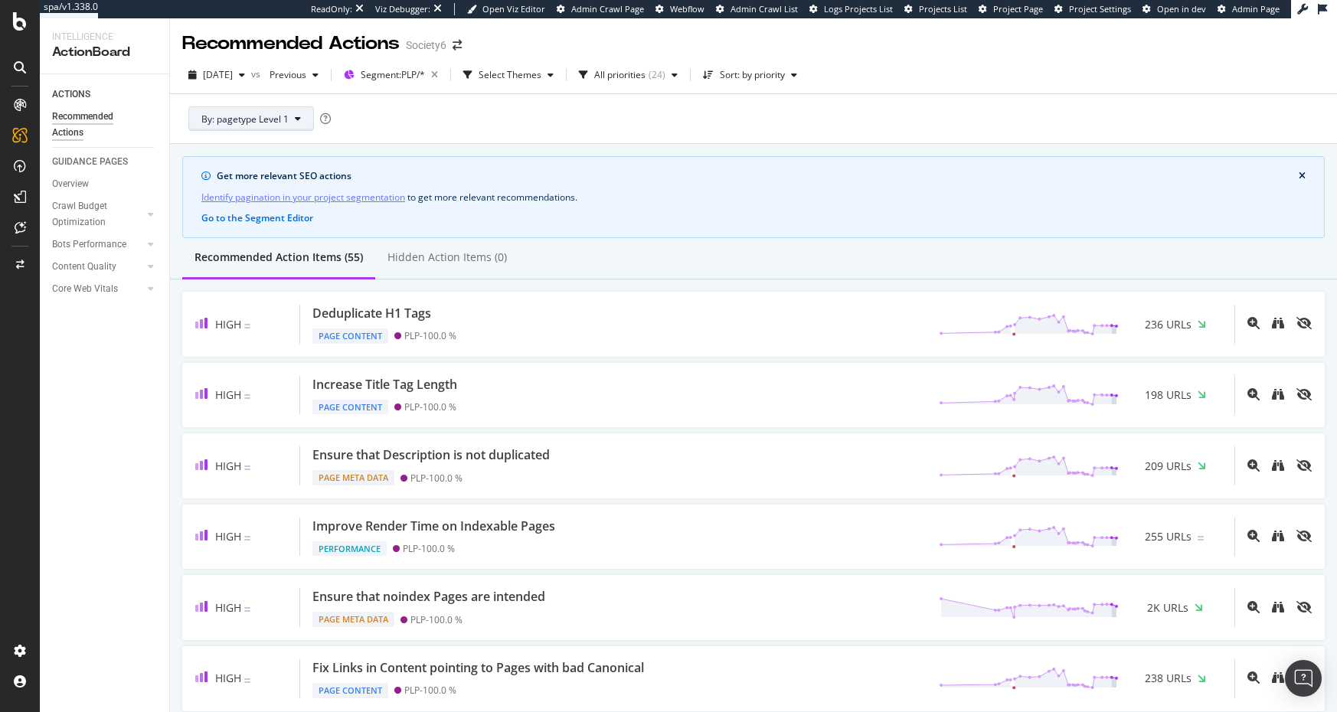
click at [299, 119] on icon at bounding box center [298, 118] width 6 height 9
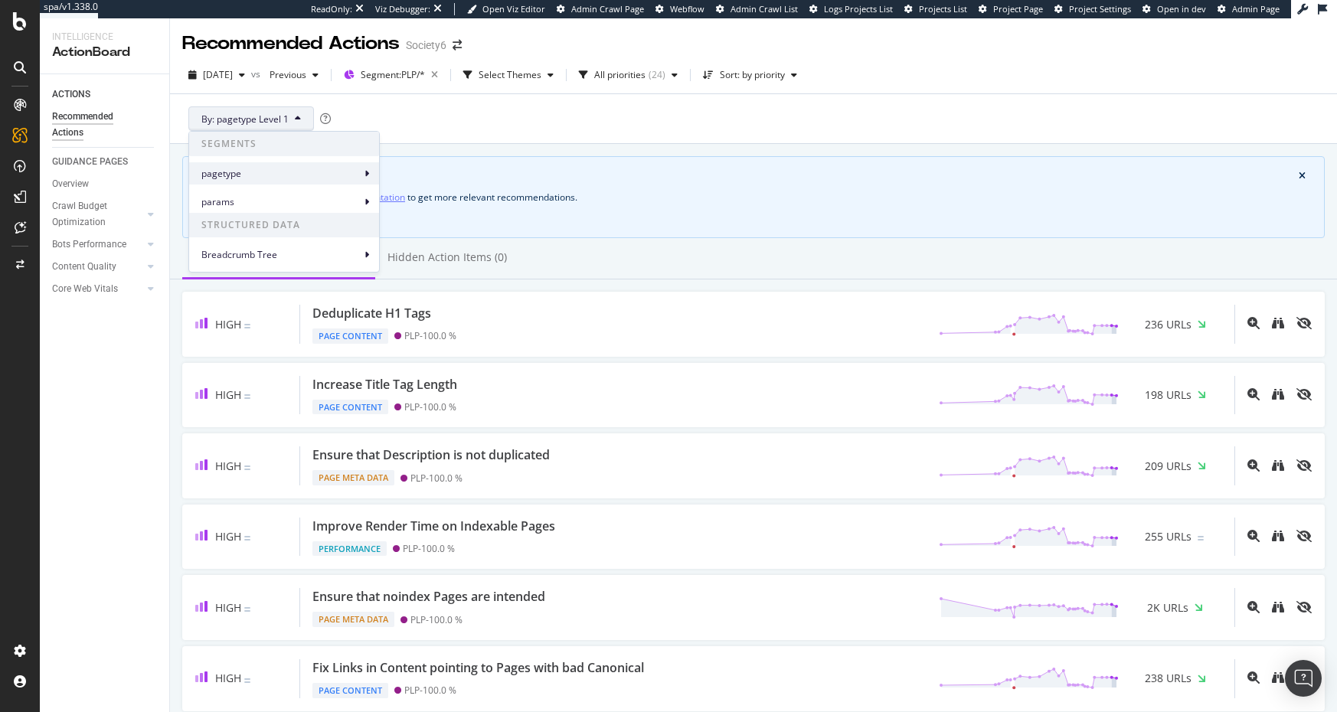
click at [365, 172] on icon at bounding box center [366, 173] width 5 height 9
click at [420, 106] on div "By: pagetype Level 1" at bounding box center [753, 118] width 1142 height 49
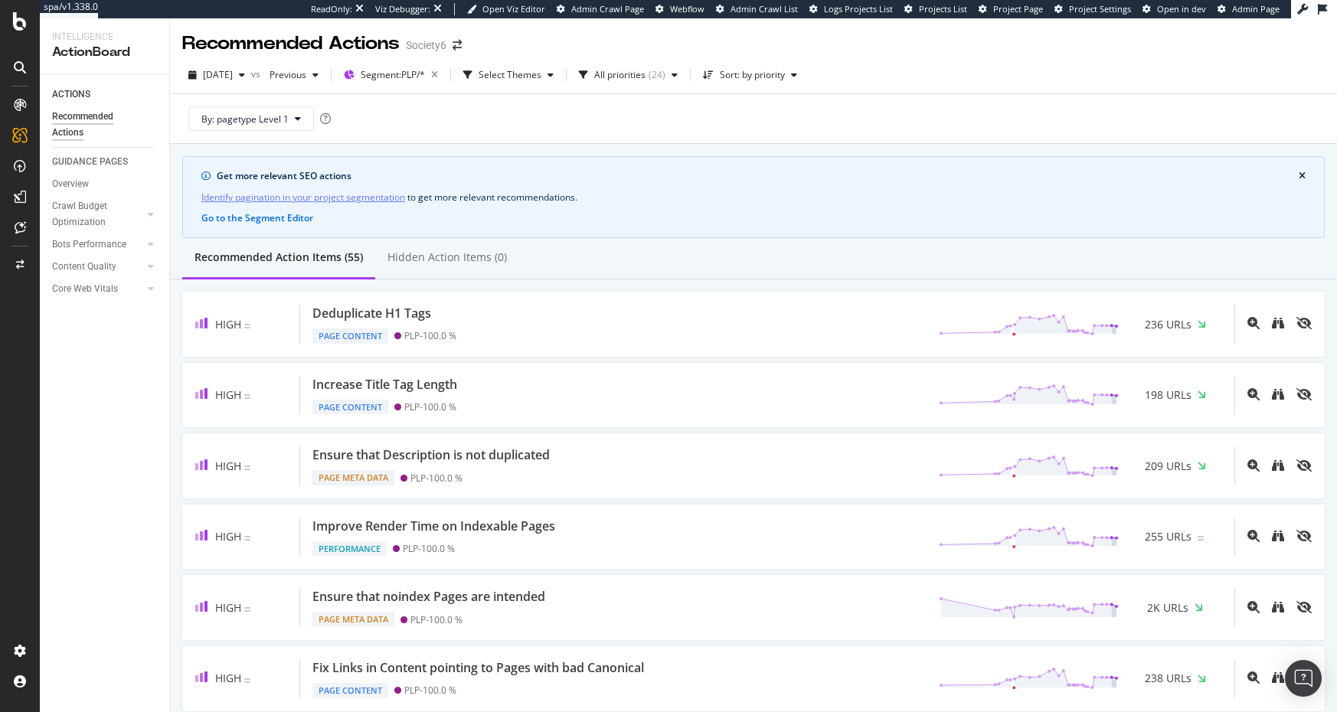
click at [261, 198] on link "Identify pagination in your project segmentation" at bounding box center [303, 197] width 204 height 16
click at [273, 216] on button "Go to the Segment Editor" at bounding box center [257, 218] width 112 height 14
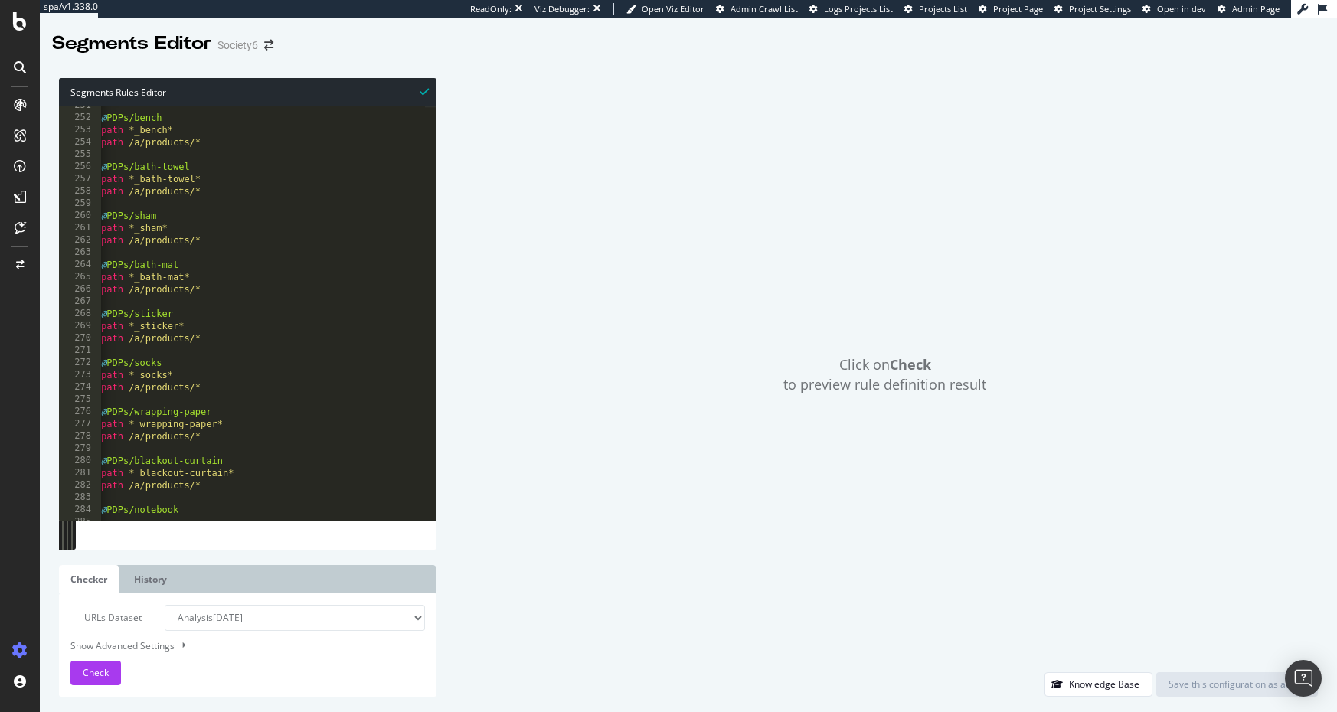
click at [697, 148] on div "Click on Check to preview rule definition result" at bounding box center [885, 375] width 866 height 594
type textarea "path *_bath-mat*"
click at [290, 279] on div "@ PDPs/bench path *_bench* path /a/products/* @ PDPs/bath-towel path *_bath-tow…" at bounding box center [272, 313] width 348 height 427
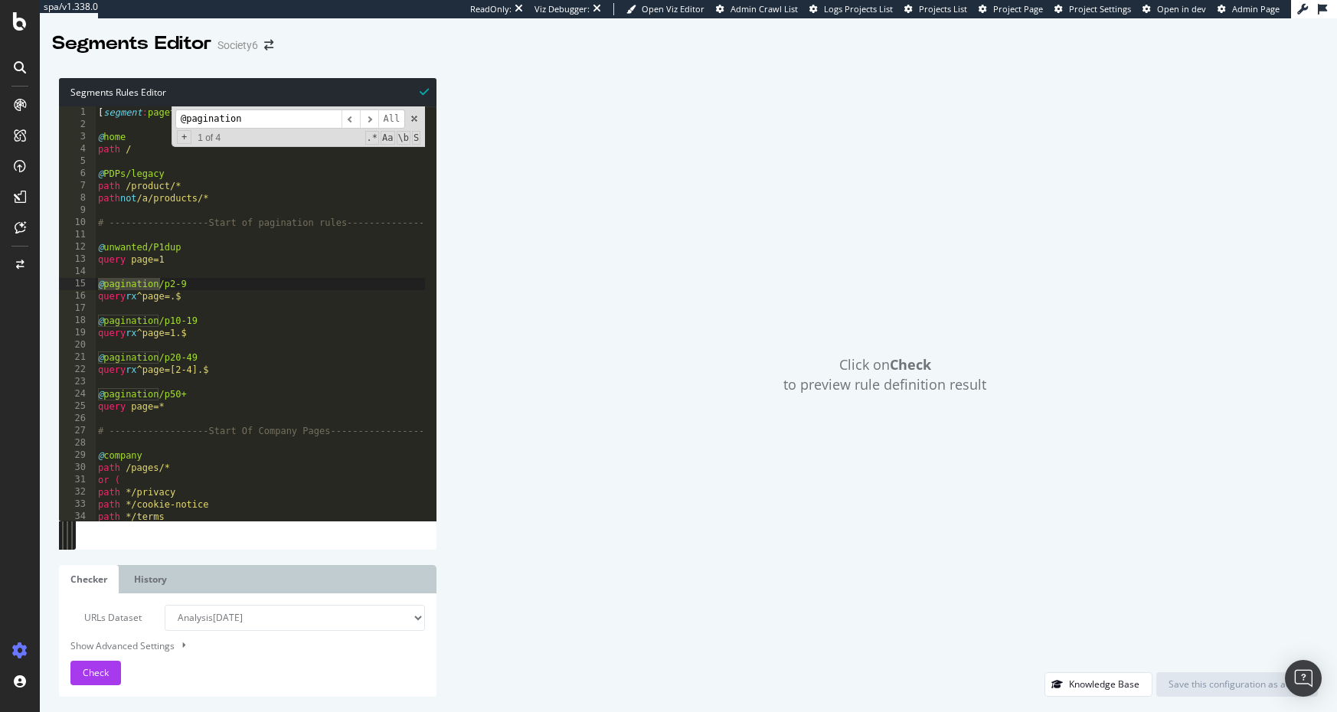
type input "@pagination"
type textarea "query page=*"
click at [223, 409] on div "[ segment : pagetype ] @ home path / @ PDPs/legacy path /product/* path not /a/…" at bounding box center [269, 319] width 348 height 427
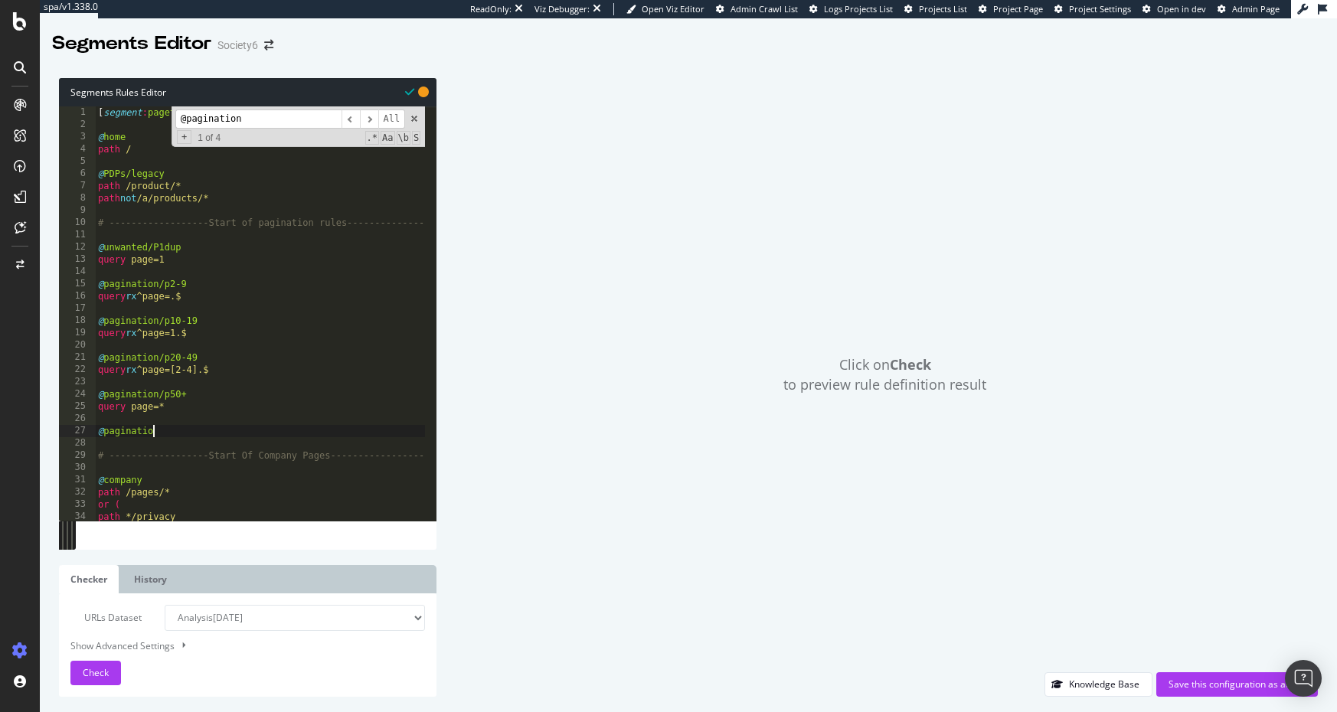
scroll to position [0, 4]
type textarea "@pagination"
type textarea "@"
type textarea "query page=*"
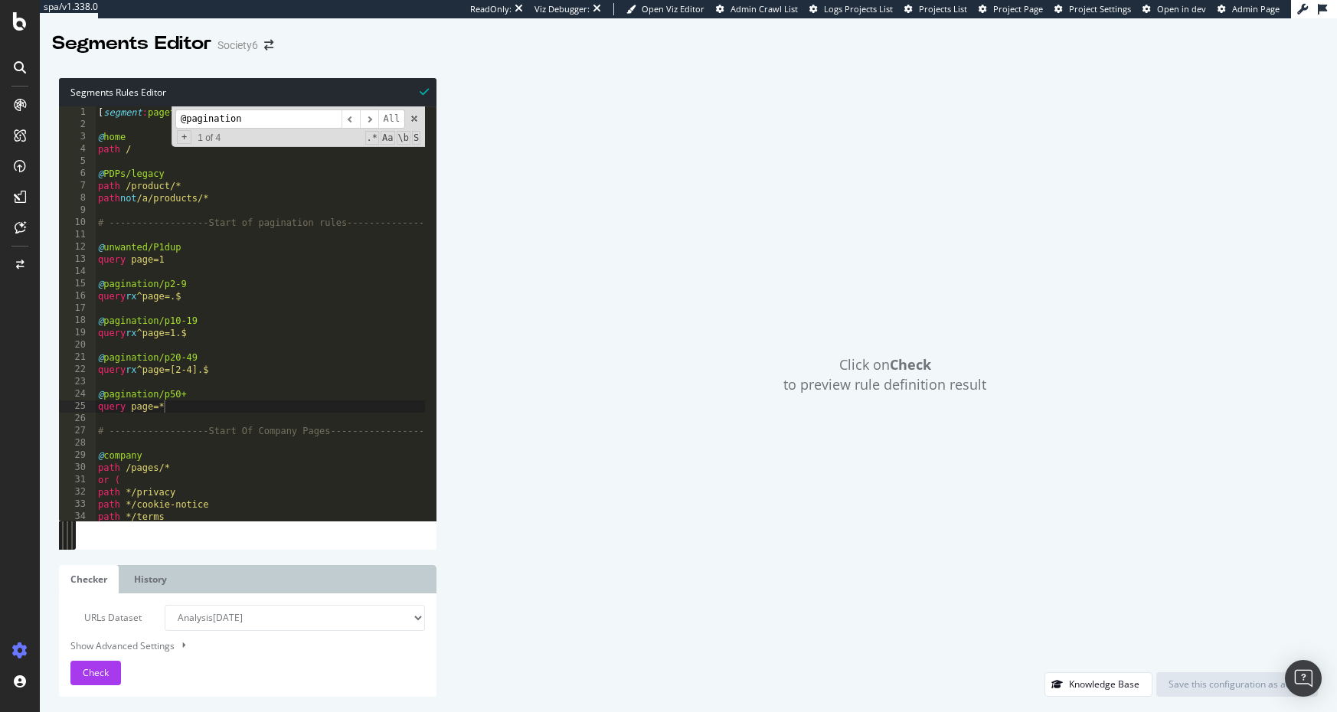
click at [884, 591] on div "Click on Check to preview rule definition result" at bounding box center [885, 375] width 866 height 594
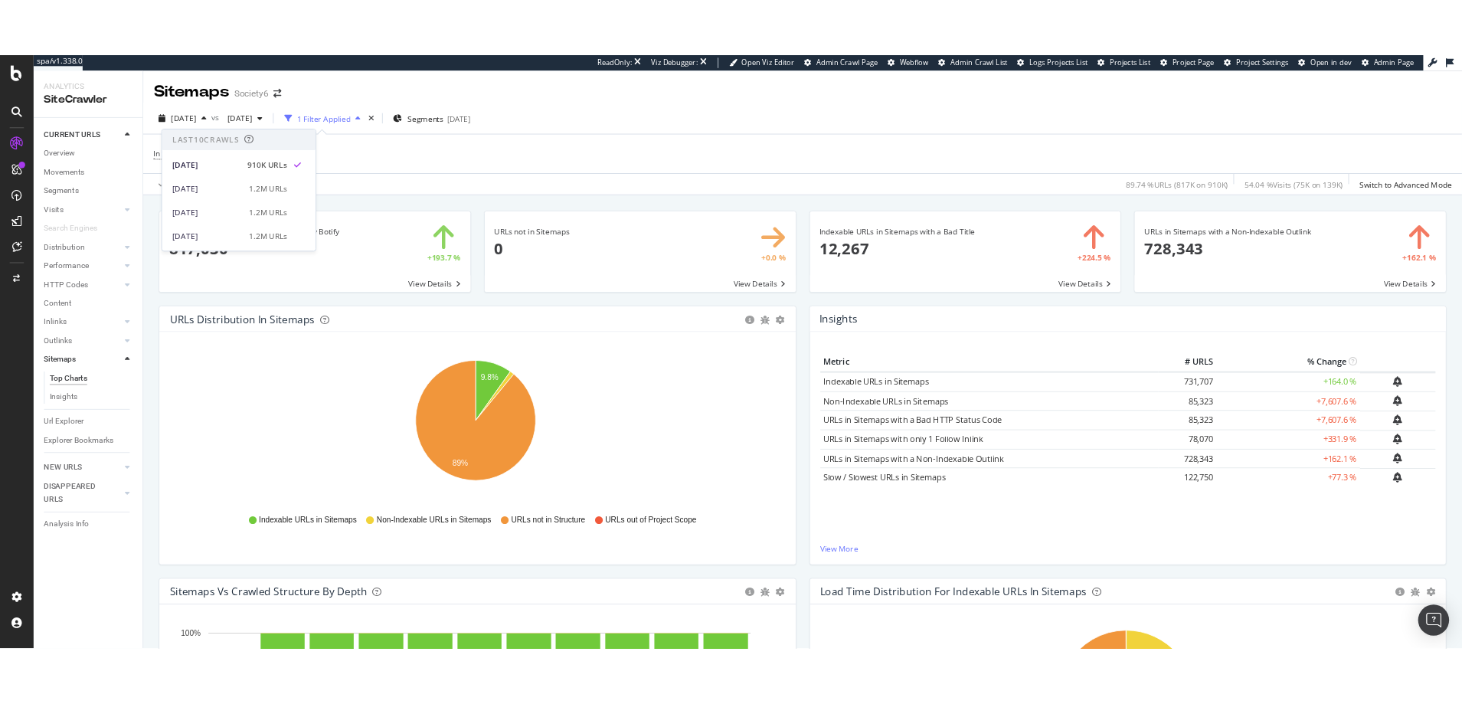
scroll to position [393, 0]
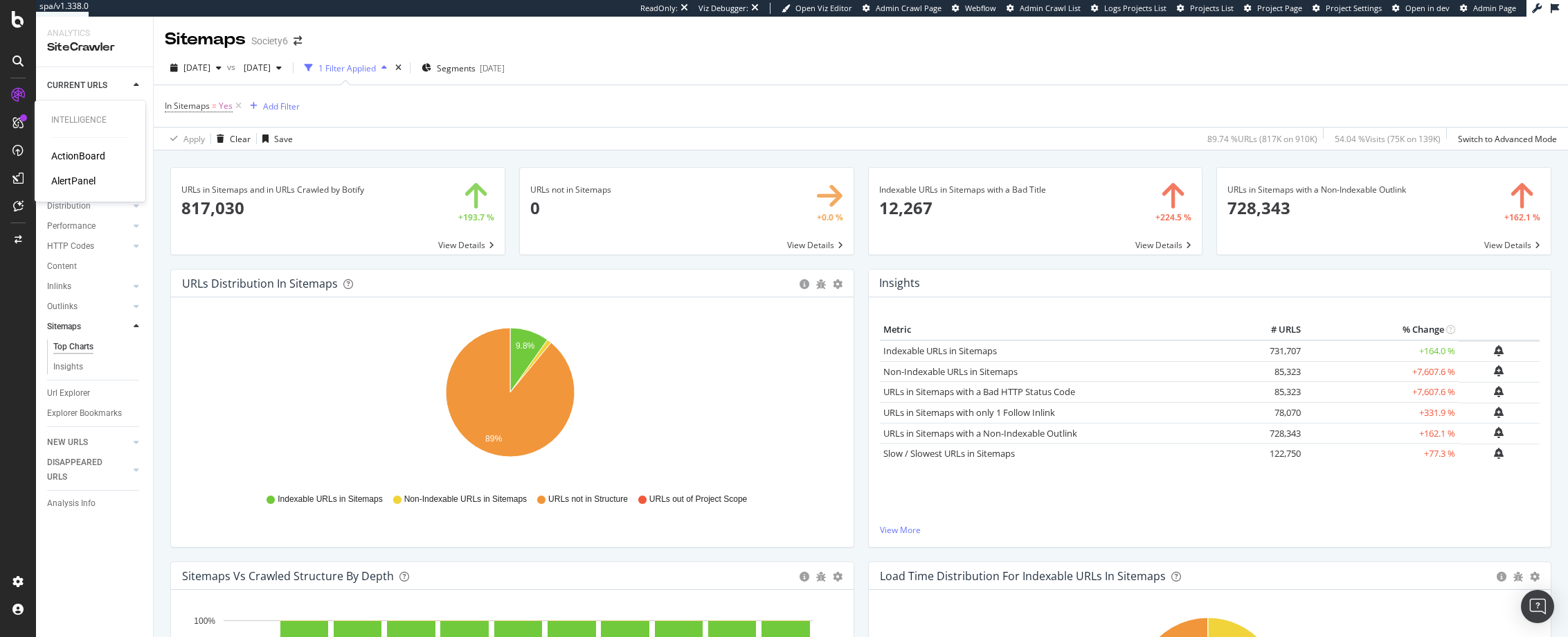
click at [81, 154] on div "ActionBoard" at bounding box center [79, 156] width 54 height 14
